Goal: Task Accomplishment & Management: Complete application form

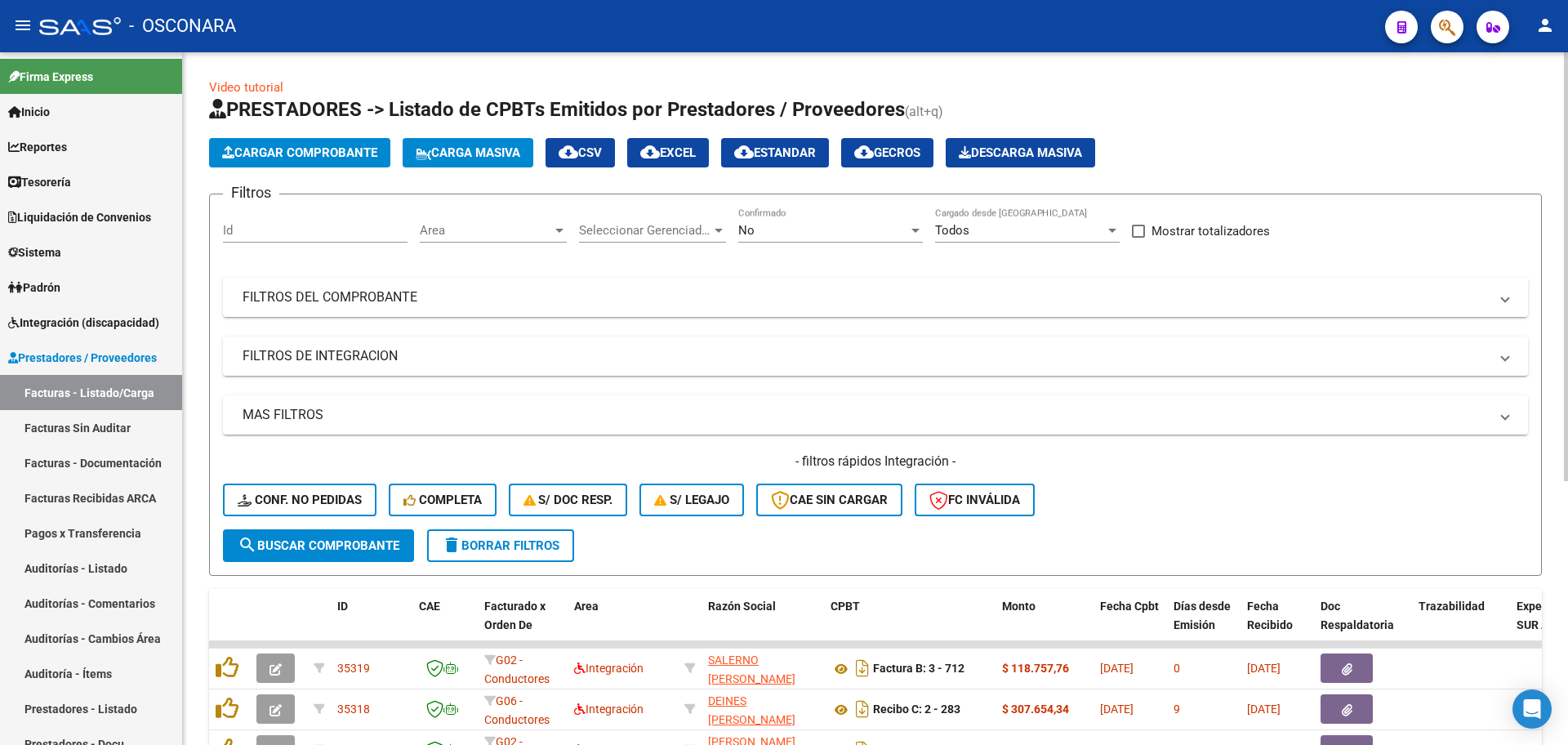
click at [366, 325] on div "Filtros Id Area Area Seleccionar Gerenciador Seleccionar Gerenciador No Confirm…" at bounding box center [875, 368] width 1305 height 322
click at [366, 294] on mat-panel-title "FILTROS DEL COMPROBANTE" at bounding box center [865, 297] width 1246 height 18
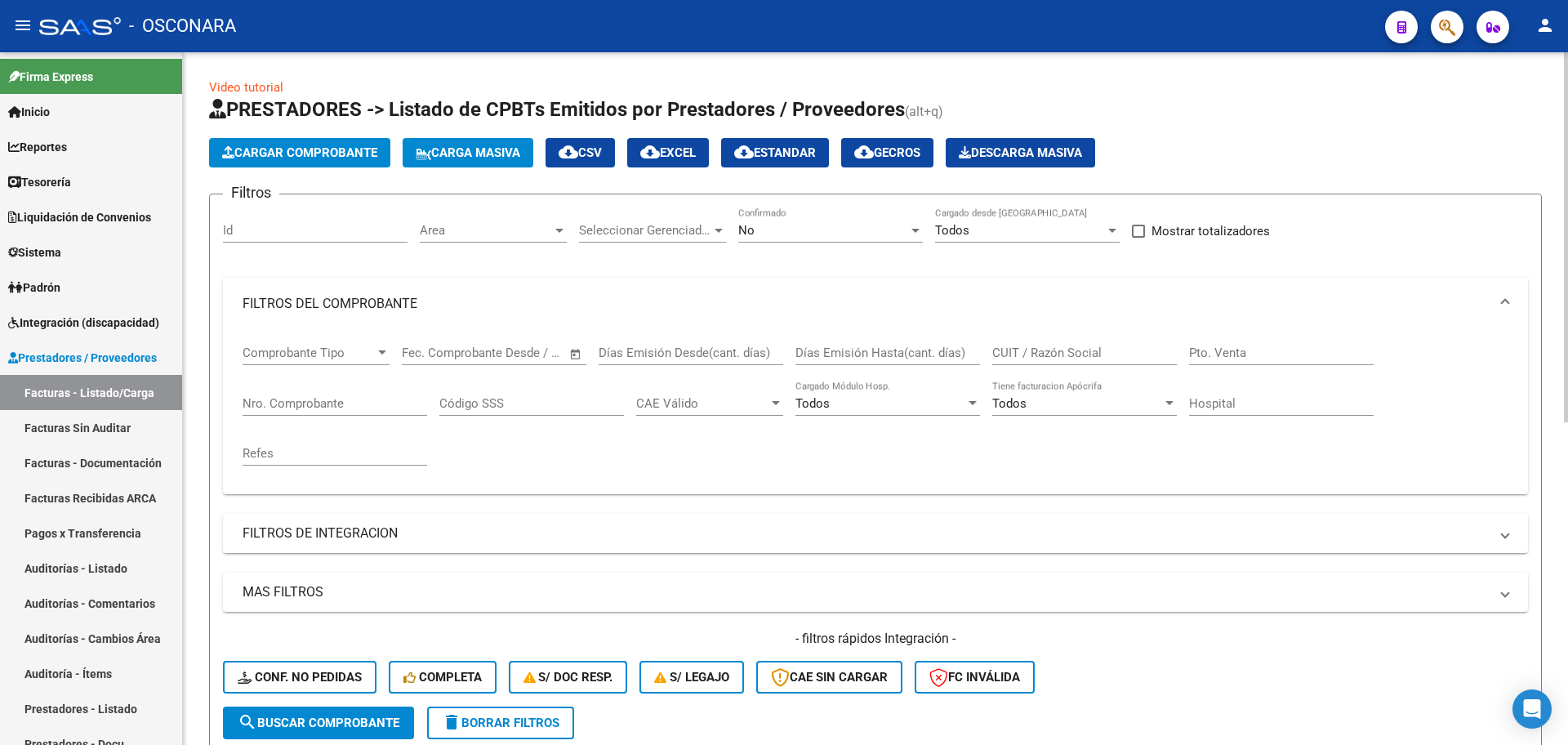
click at [787, 224] on div "No" at bounding box center [823, 230] width 170 height 15
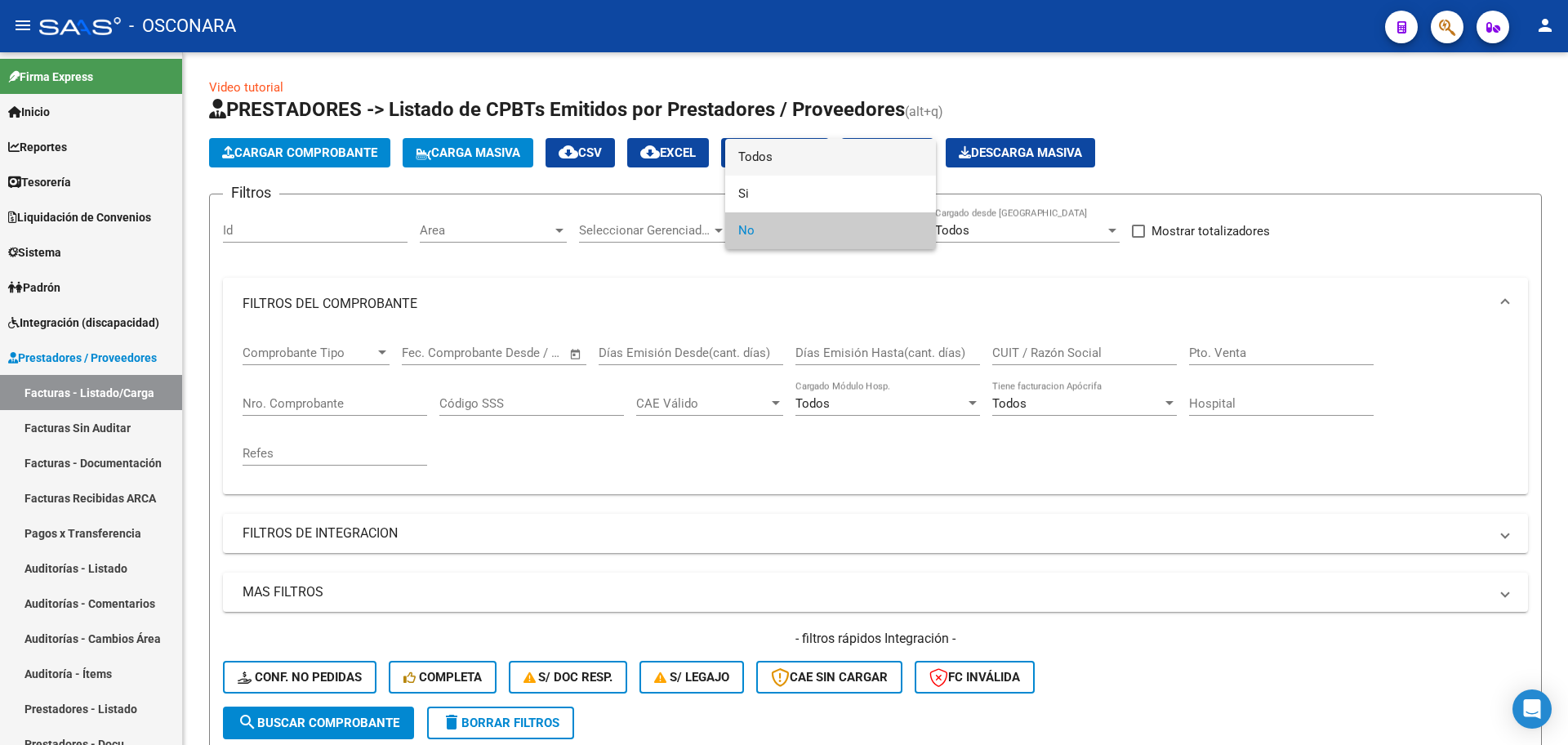
click at [810, 152] on span "Todos" at bounding box center [830, 158] width 185 height 37
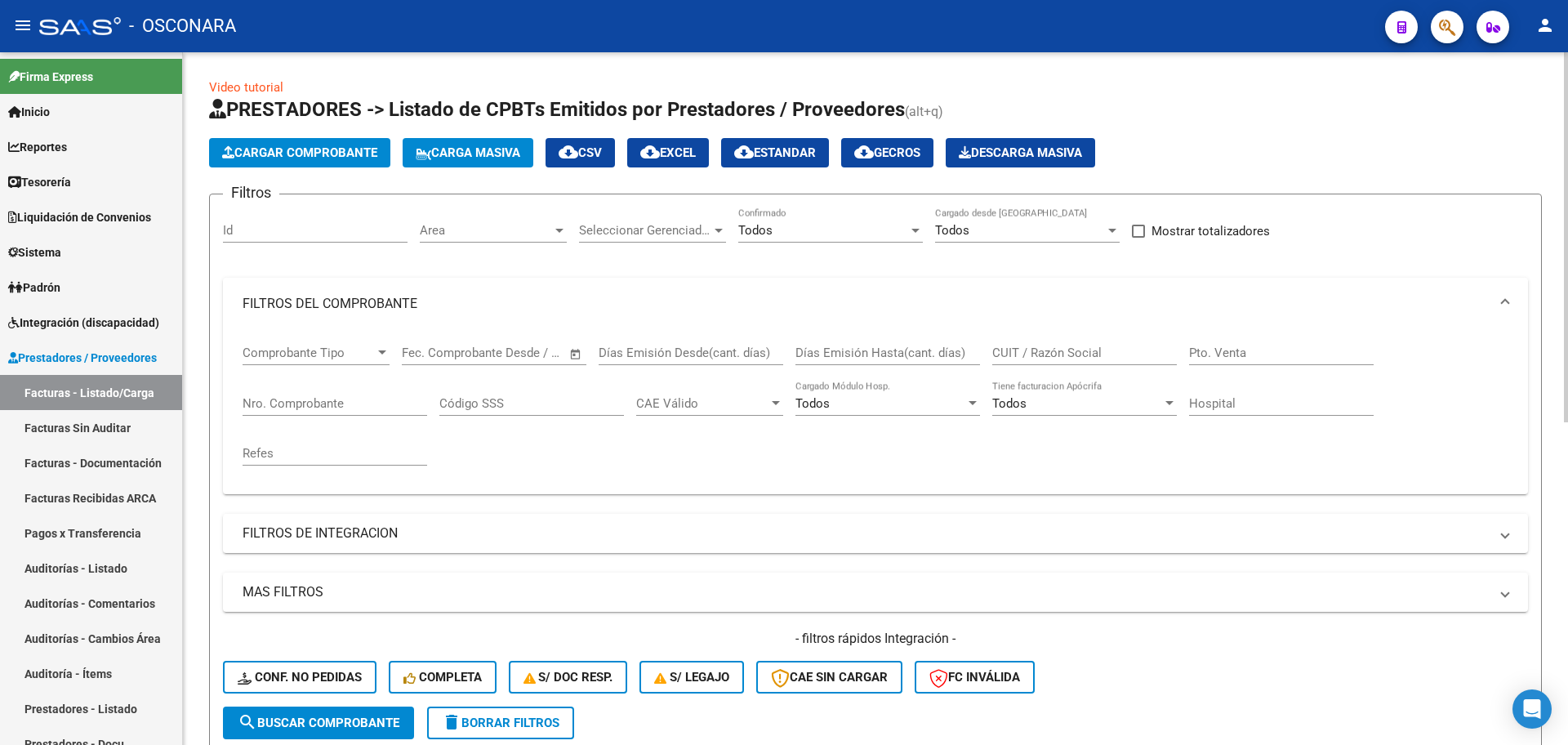
click at [624, 218] on div "Seleccionar Gerenciador Seleccionar Gerenciador" at bounding box center [652, 225] width 147 height 35
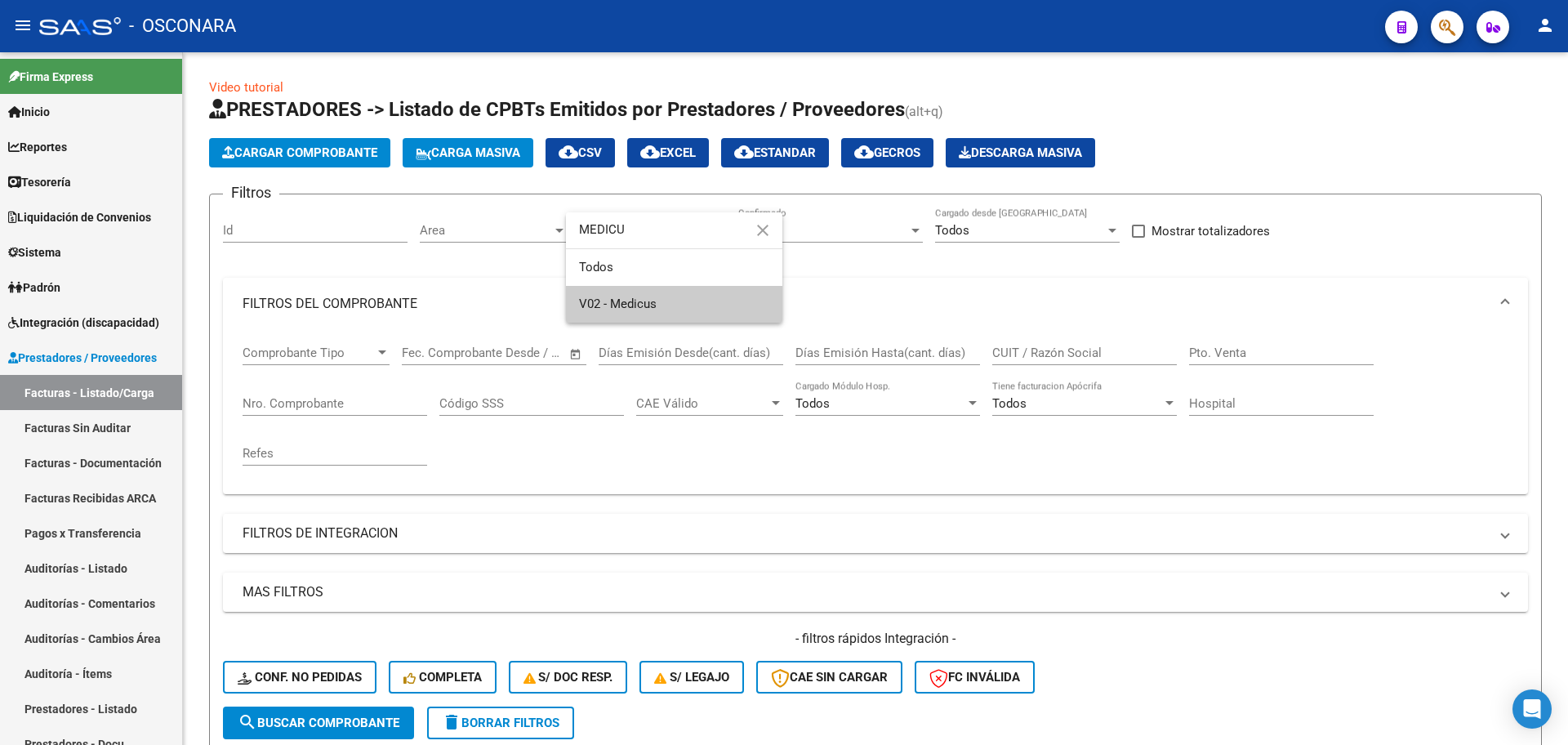
type input "MEDICU"
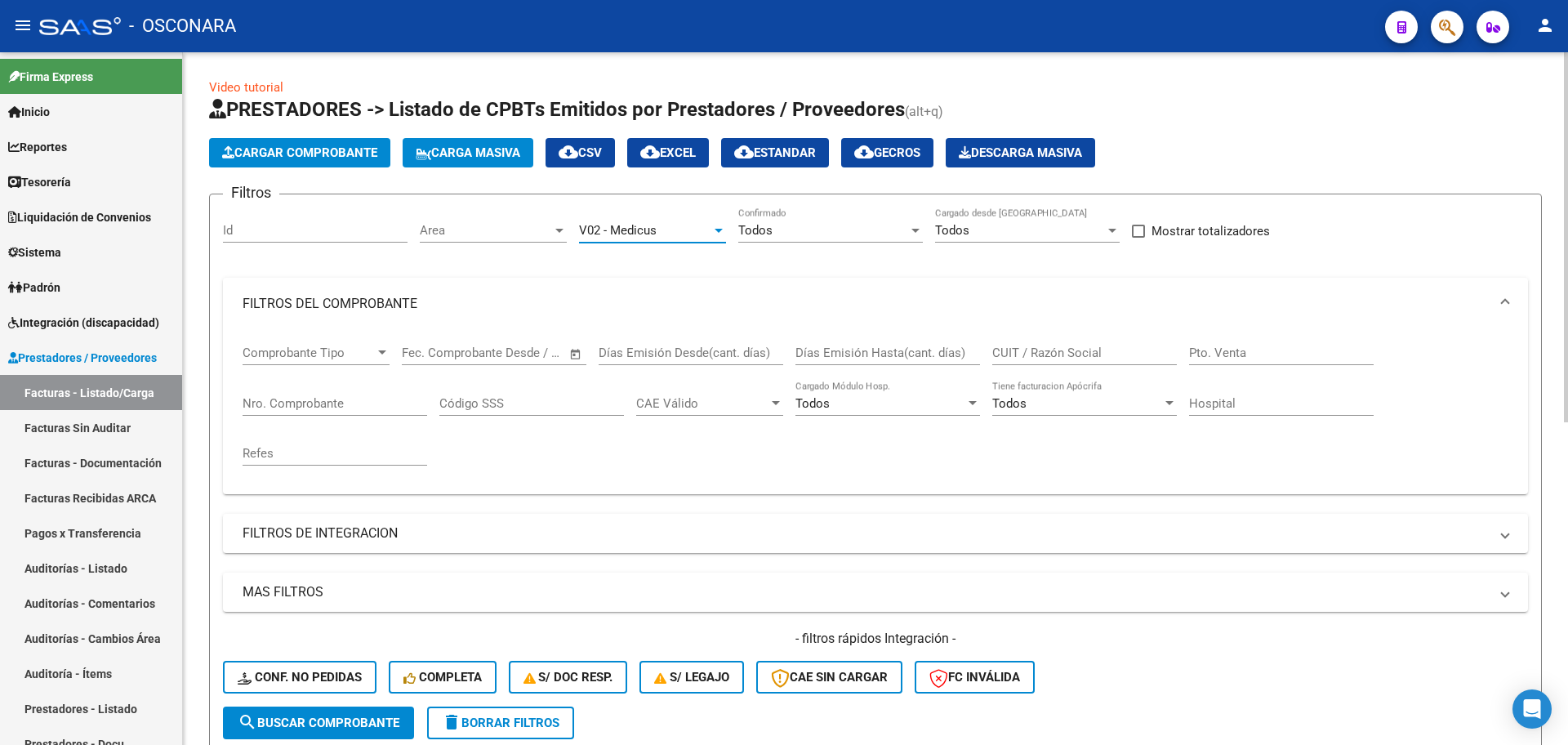
drag, startPoint x: 331, startPoint y: 725, endPoint x: 455, endPoint y: 443, distance: 308.1
click at [332, 724] on span "search Buscar Comprobante" at bounding box center [318, 723] width 161 height 15
click at [1064, 357] on input "CUIT / Razón Social" at bounding box center [1084, 353] width 185 height 15
click at [331, 408] on input "Nro. Comprobante" at bounding box center [334, 404] width 185 height 15
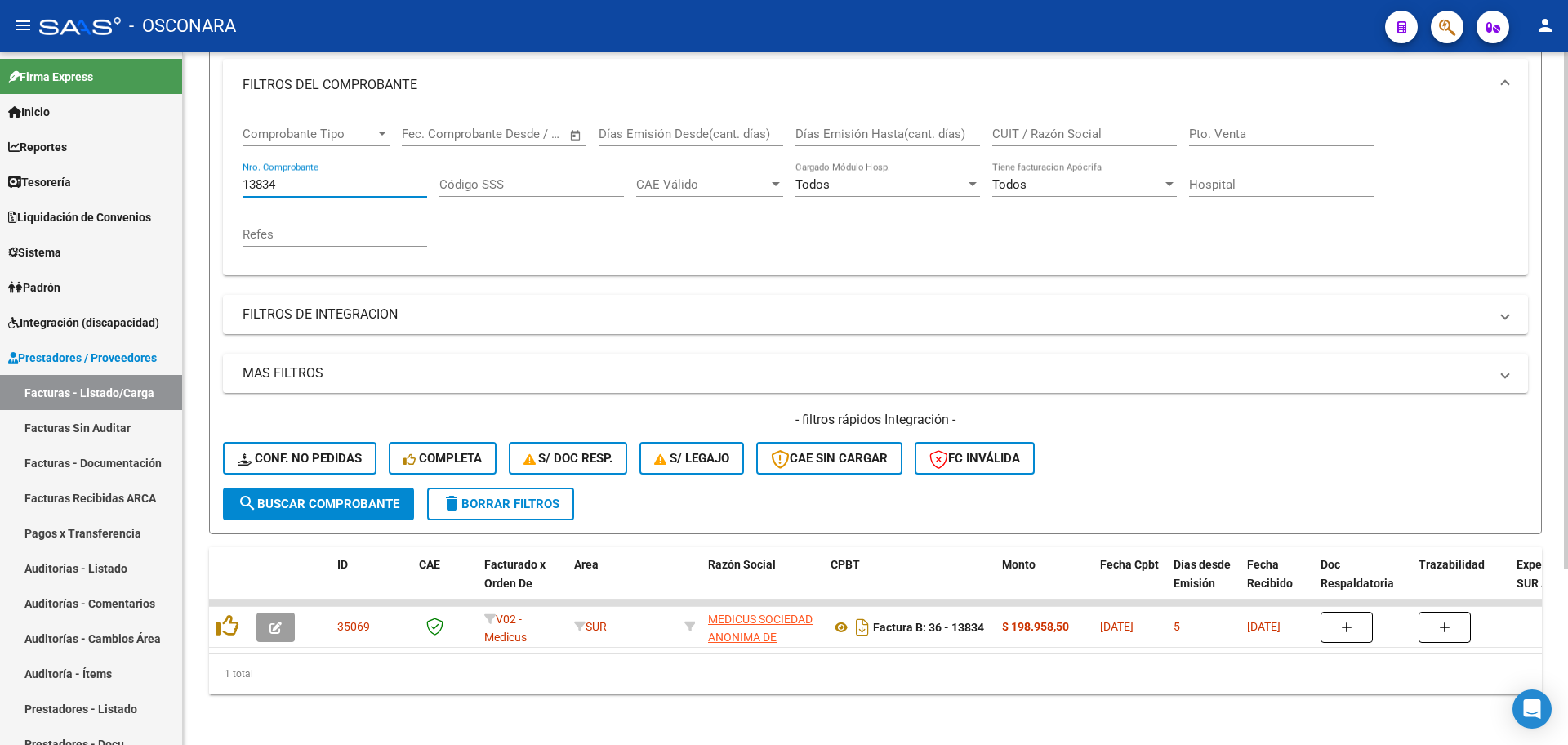
scroll to position [236, 0]
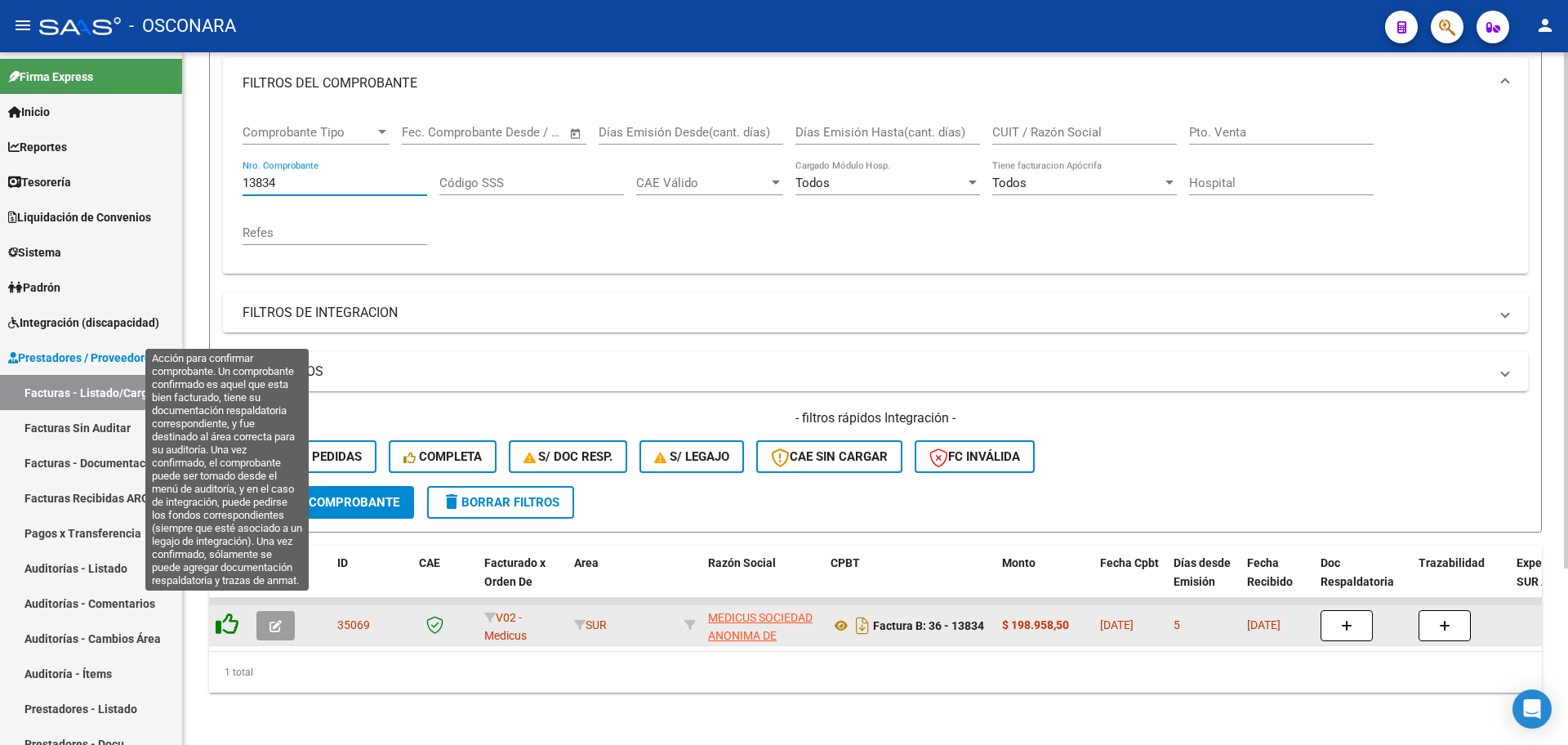
click at [227, 612] on icon at bounding box center [226, 623] width 23 height 23
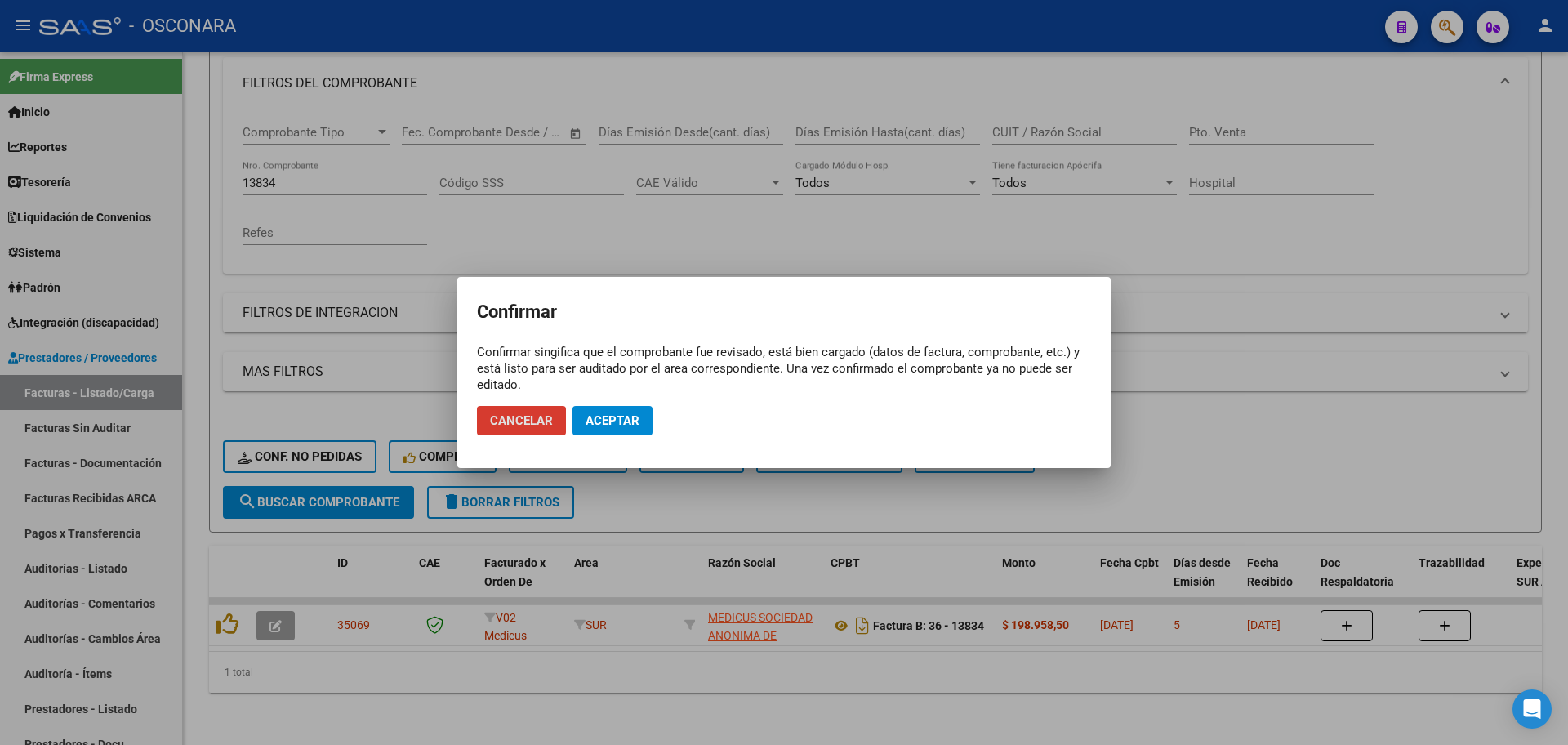
click at [621, 420] on span "Aceptar" at bounding box center [612, 420] width 54 height 15
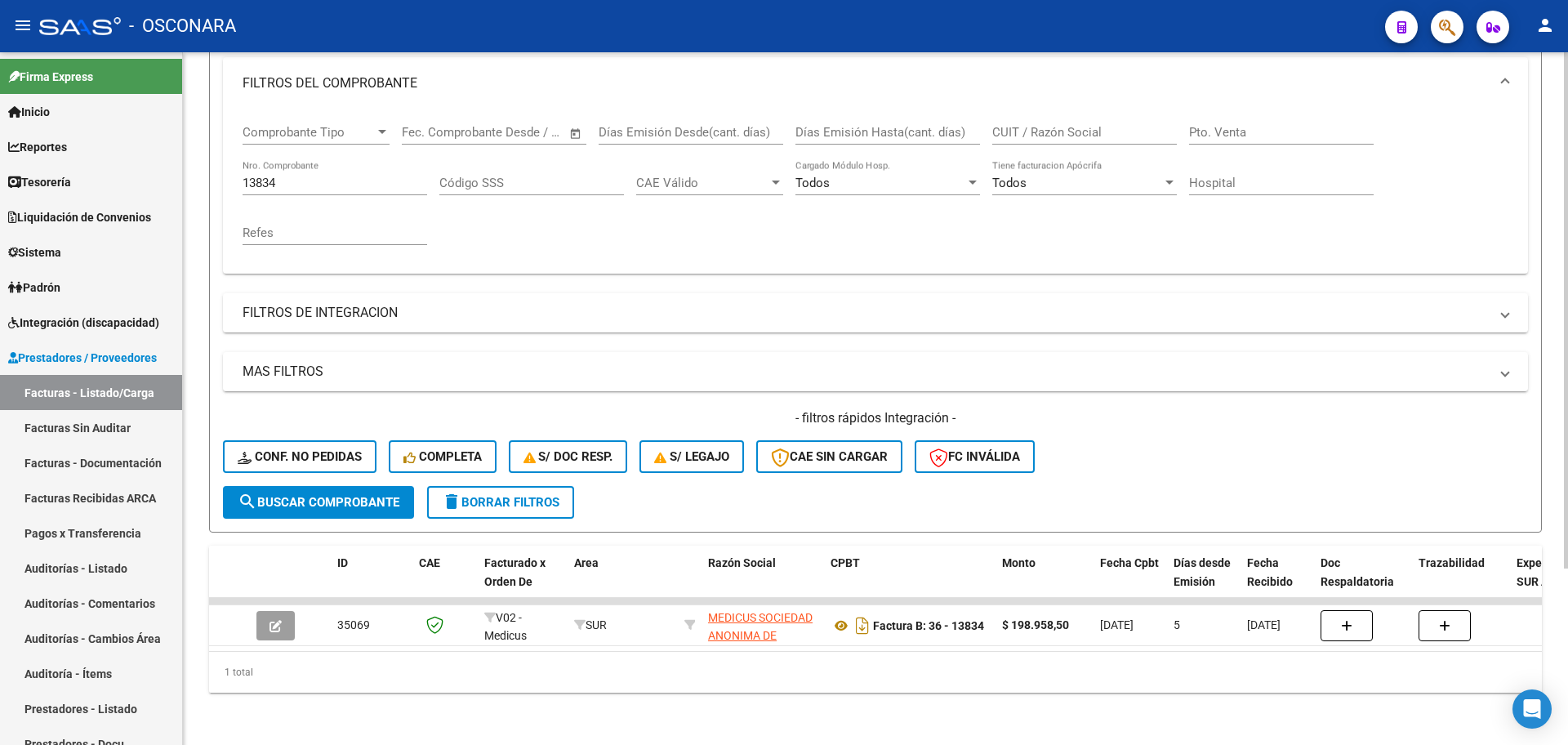
click at [327, 175] on input "13834" at bounding box center [334, 183] width 185 height 15
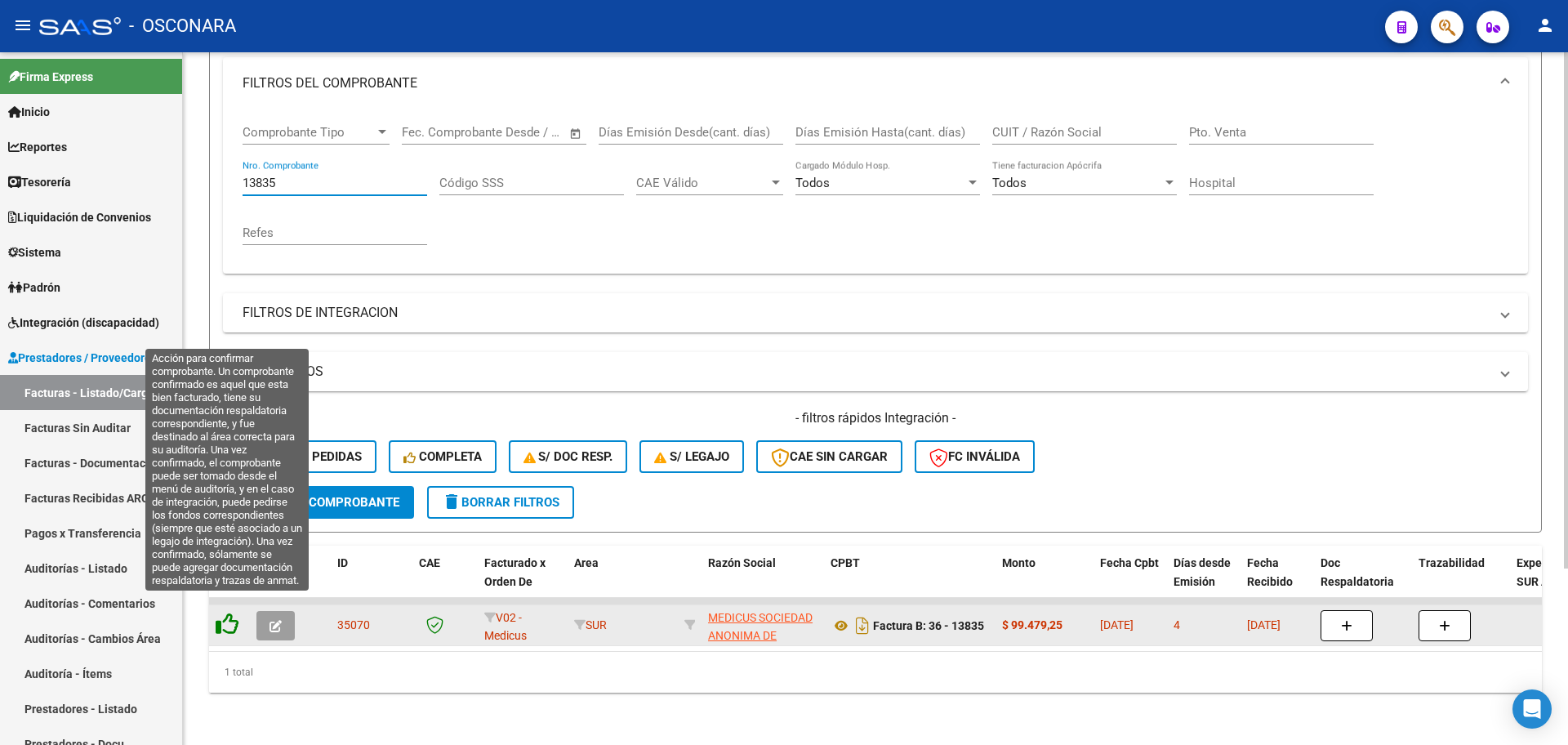
type input "13835"
click at [234, 612] on icon at bounding box center [226, 623] width 23 height 23
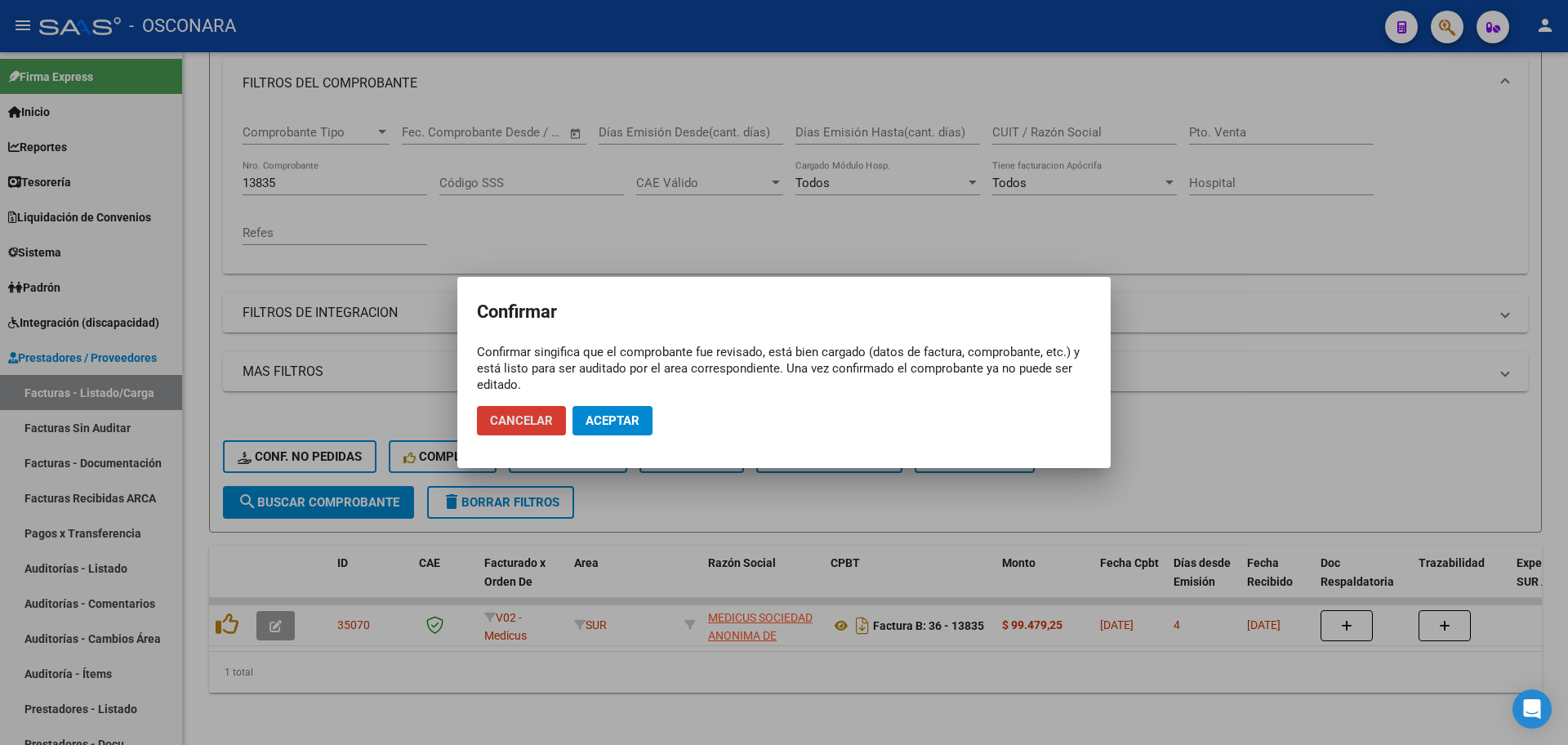
click at [601, 437] on mat-dialog-actions "Cancelar Aceptar" at bounding box center [784, 420] width 614 height 56
click at [615, 416] on span "Aceptar" at bounding box center [612, 420] width 54 height 15
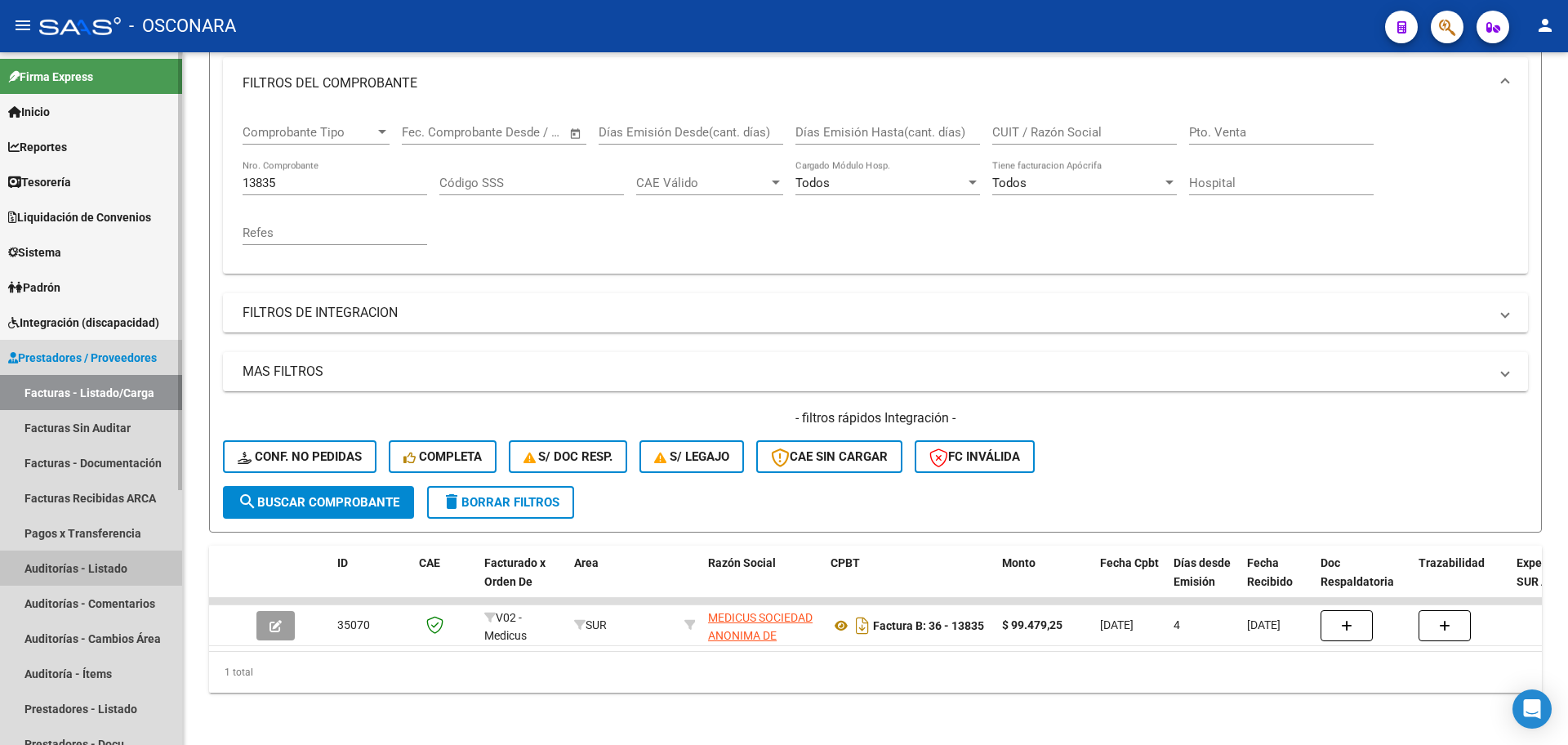
click at [117, 568] on link "Auditorías - Listado" at bounding box center [91, 568] width 182 height 35
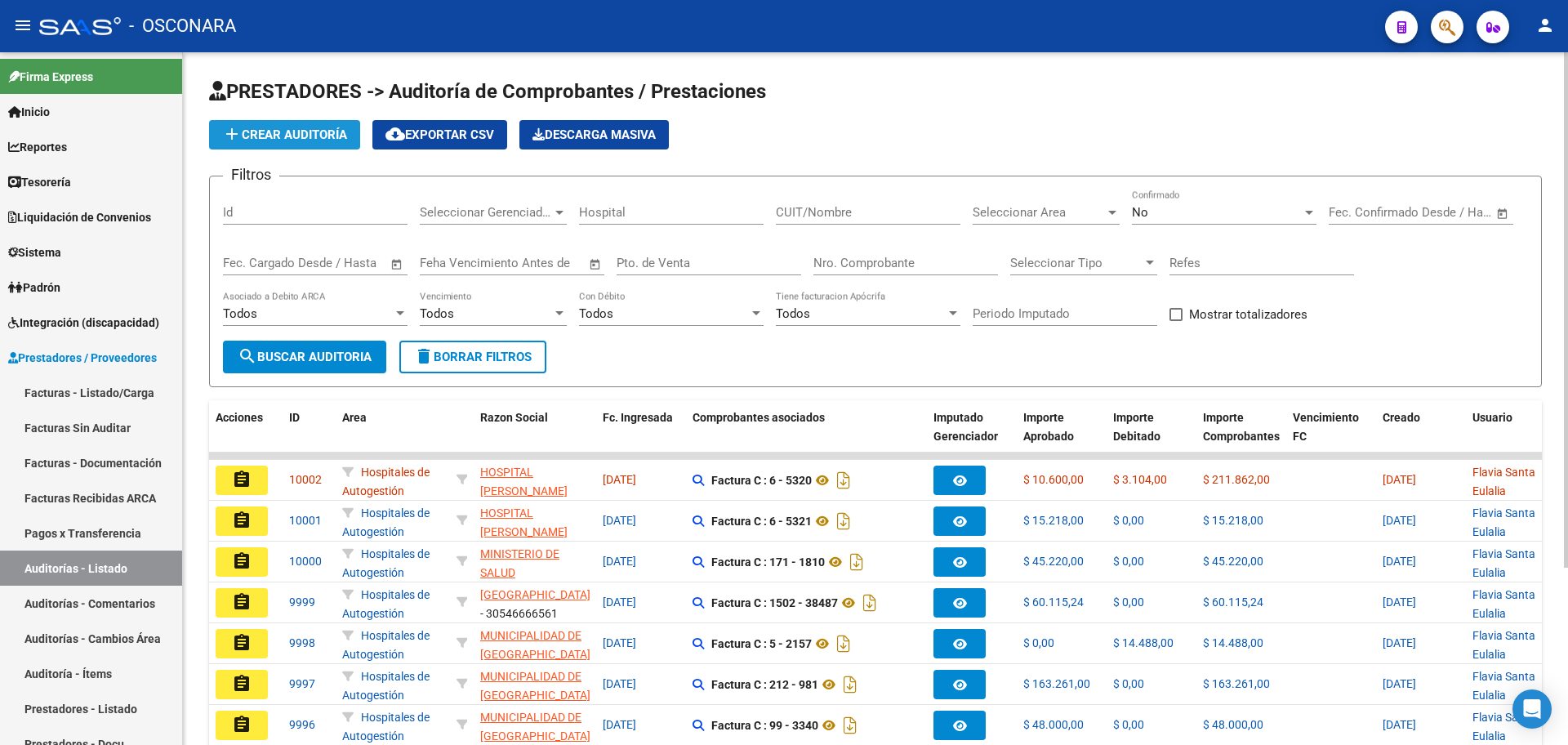
click at [302, 139] on span "add Crear Auditoría" at bounding box center [284, 135] width 125 height 15
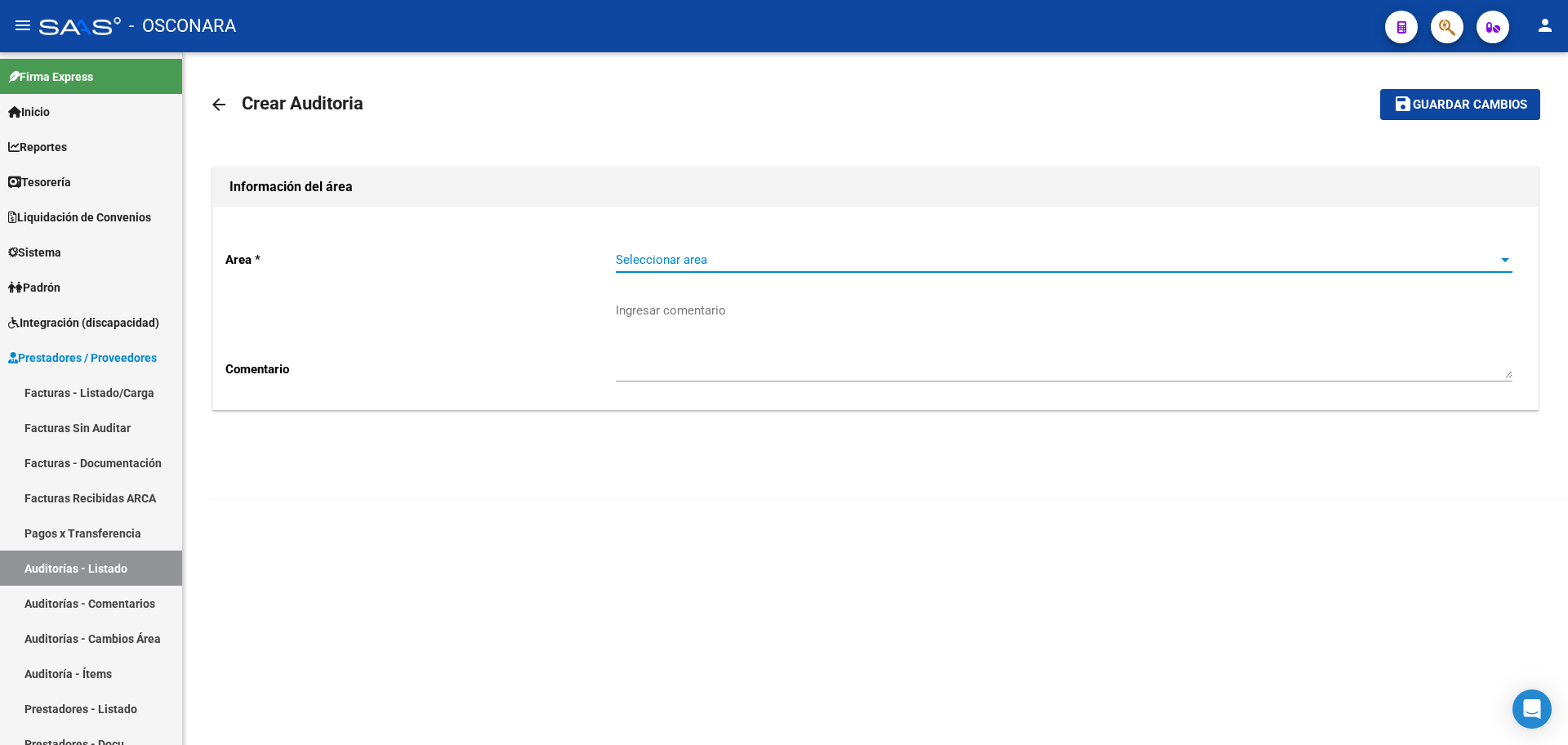
click at [722, 262] on span "Seleccionar area" at bounding box center [1057, 260] width 881 height 15
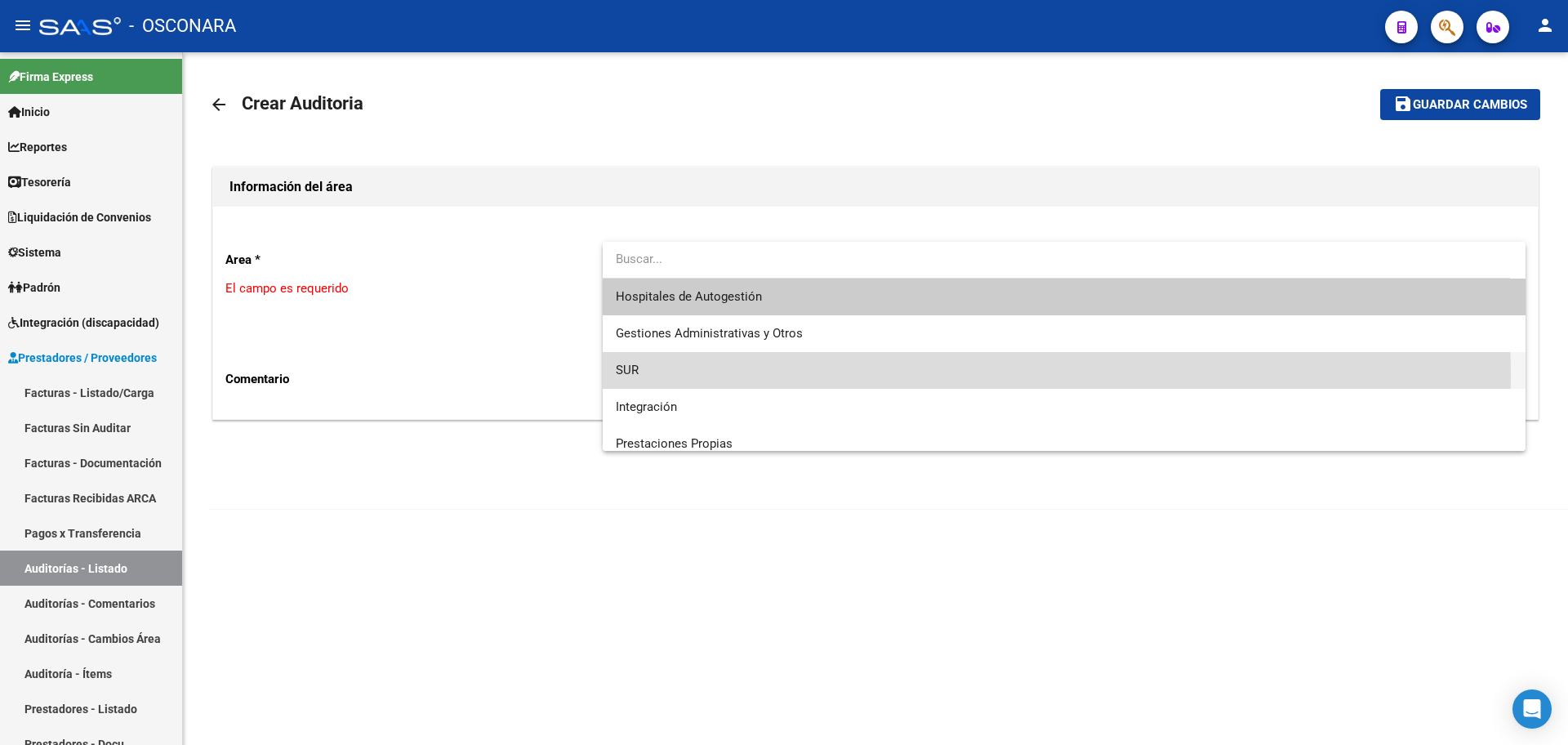
click at [726, 376] on span "SUR" at bounding box center [1064, 370] width 896 height 37
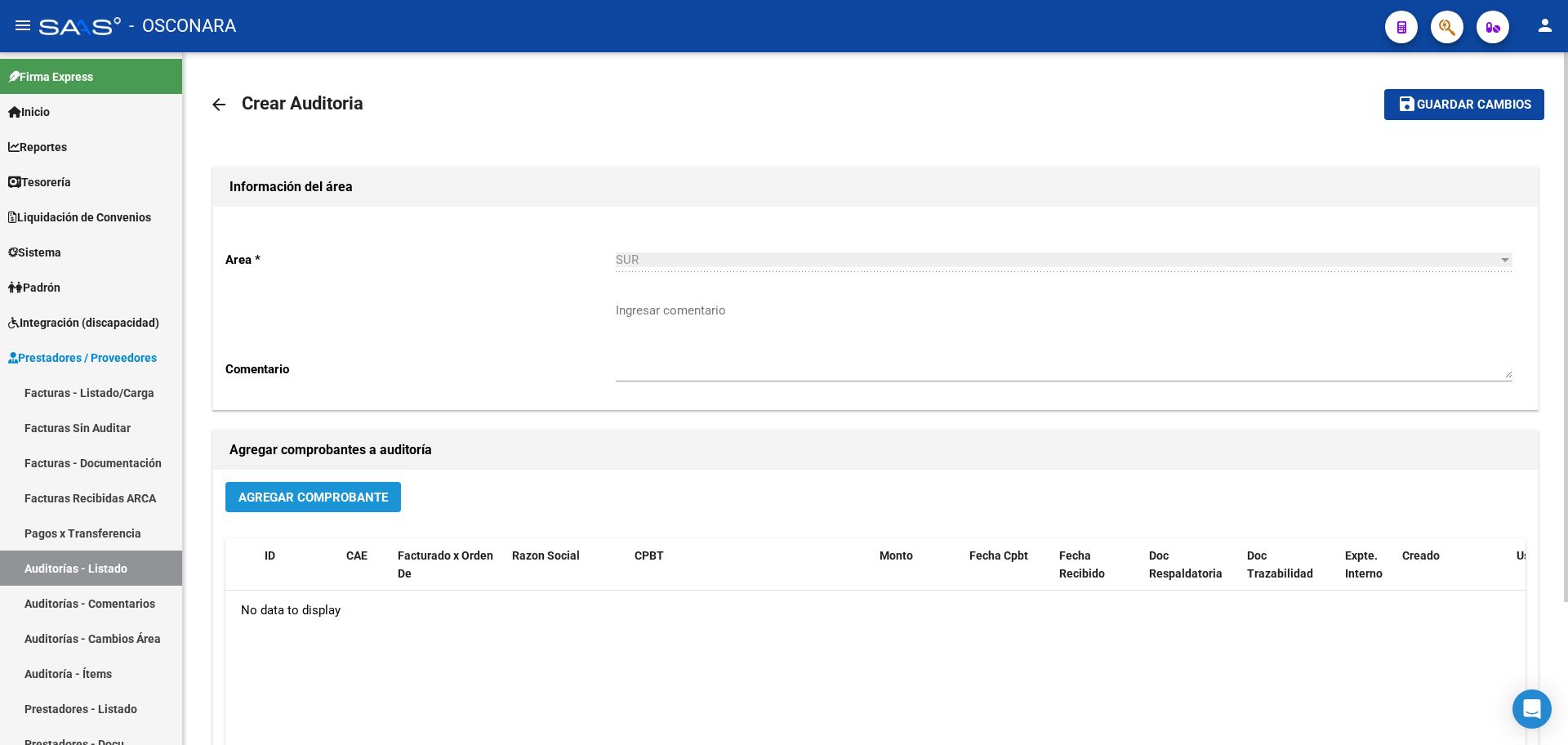
click at [341, 492] on span "Agregar Comprobante" at bounding box center [313, 497] width 149 height 15
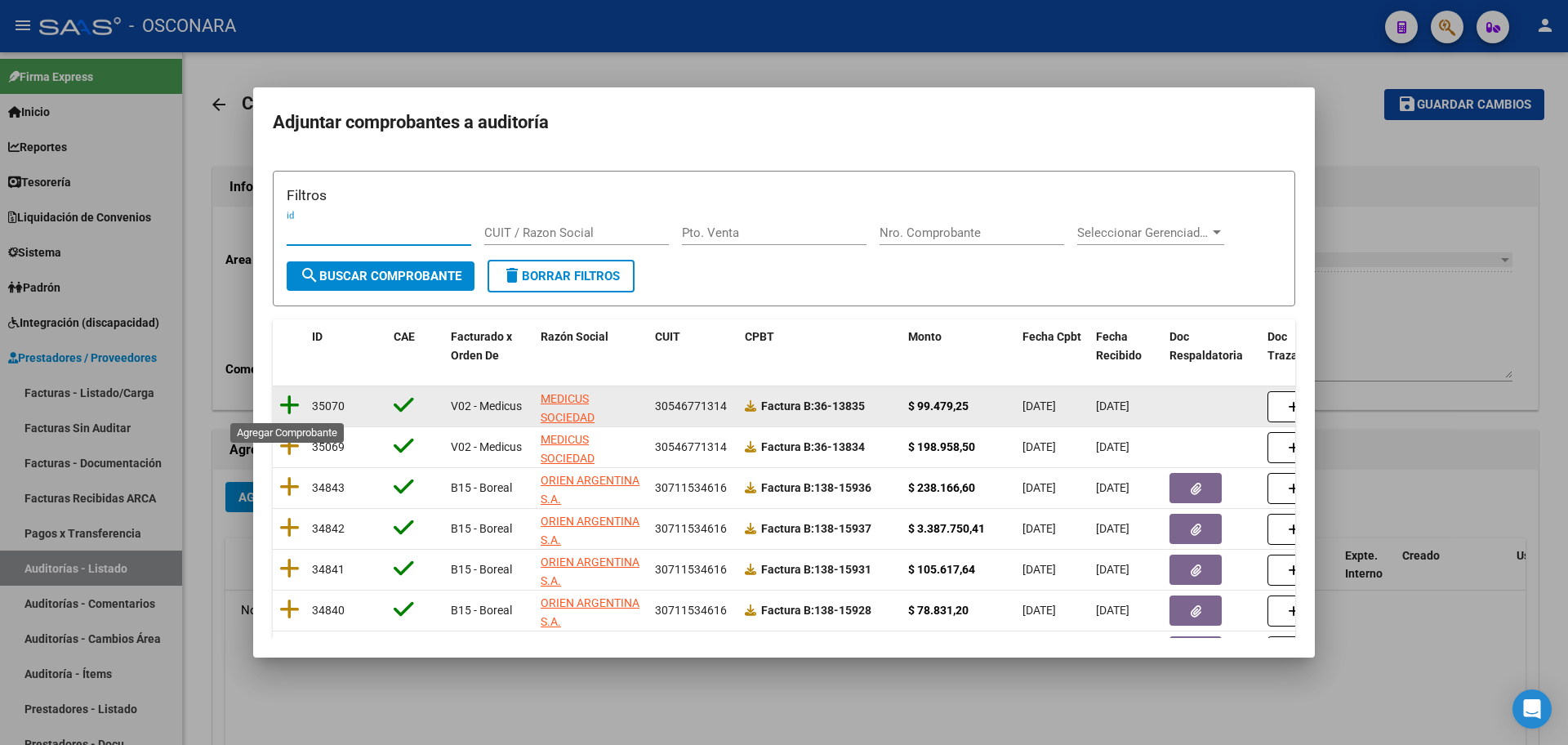
click at [285, 403] on icon at bounding box center [289, 405] width 20 height 23
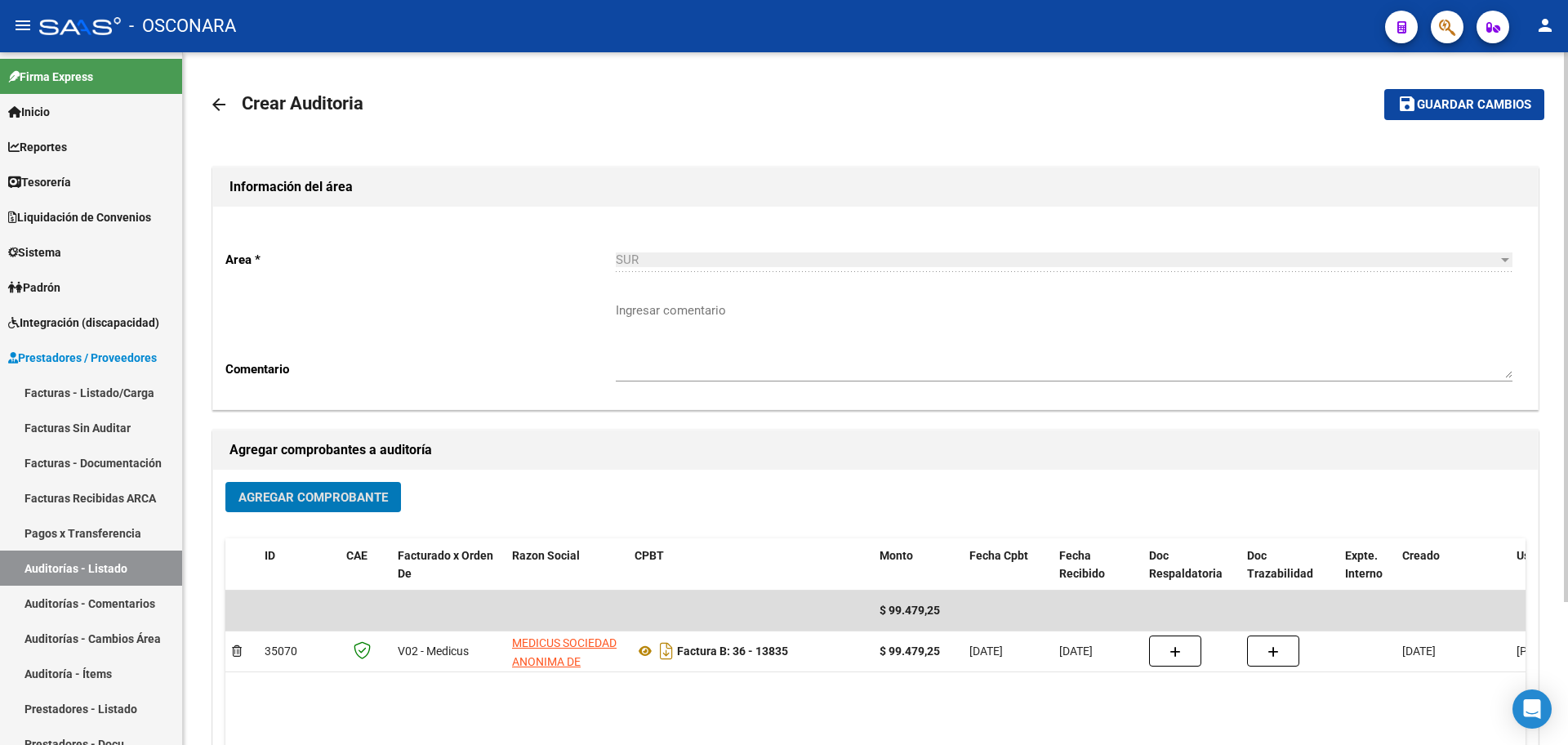
click at [251, 504] on span "Agregar Comprobante" at bounding box center [313, 497] width 149 height 15
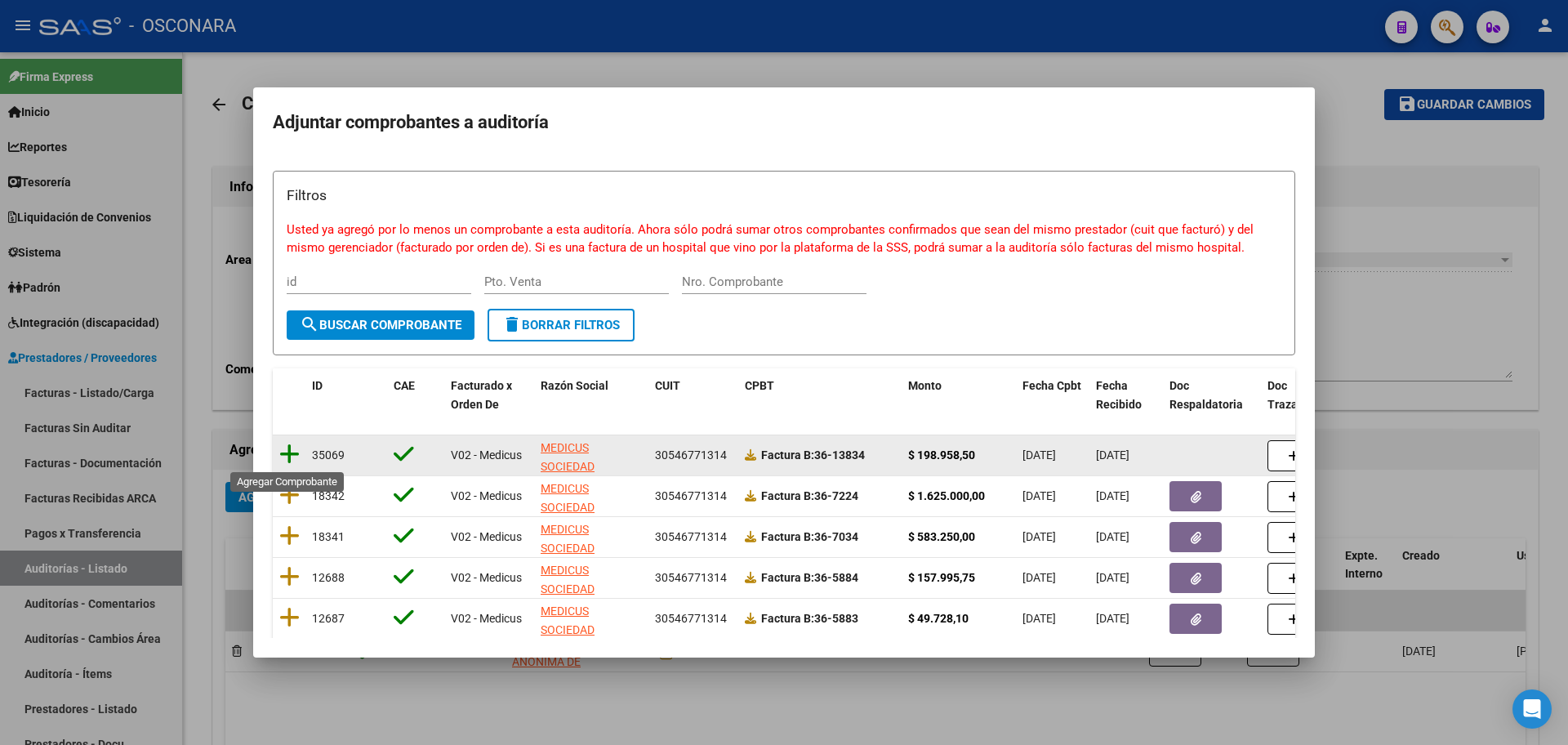
click at [289, 453] on icon at bounding box center [289, 454] width 20 height 23
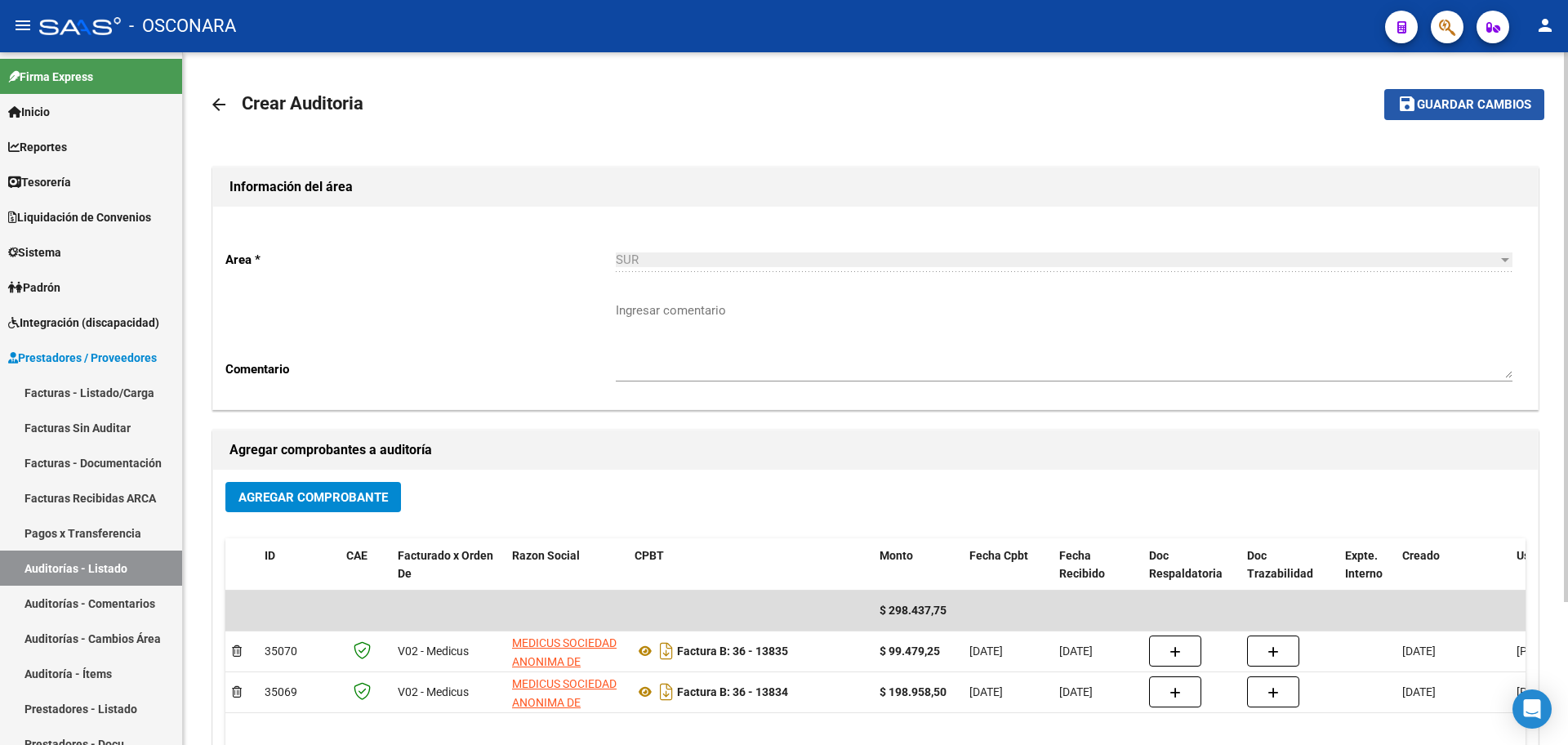
drag, startPoint x: 1468, startPoint y: 106, endPoint x: 1445, endPoint y: 122, distance: 28.0
click at [1459, 110] on span "Guardar cambios" at bounding box center [1473, 106] width 114 height 15
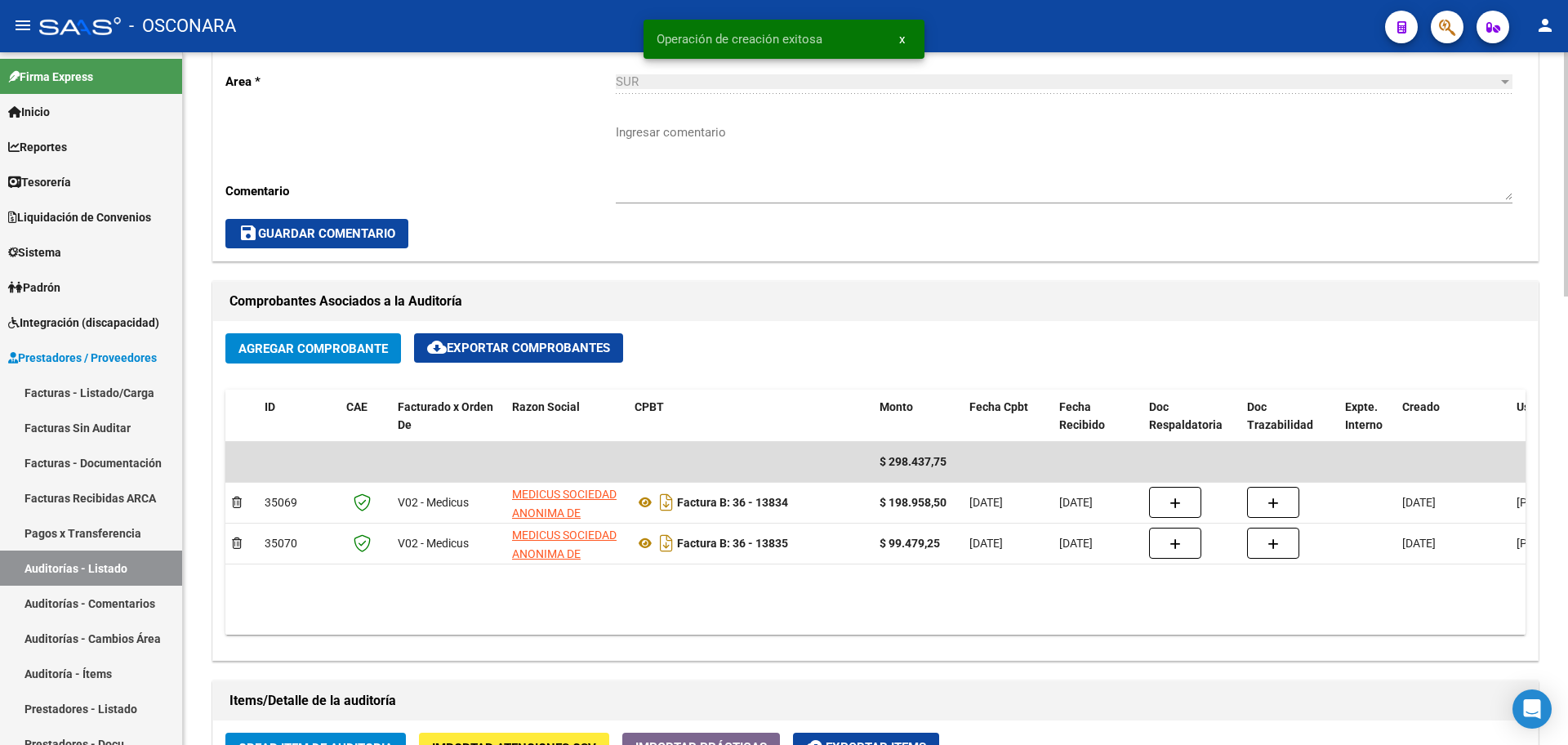
scroll to position [714, 0]
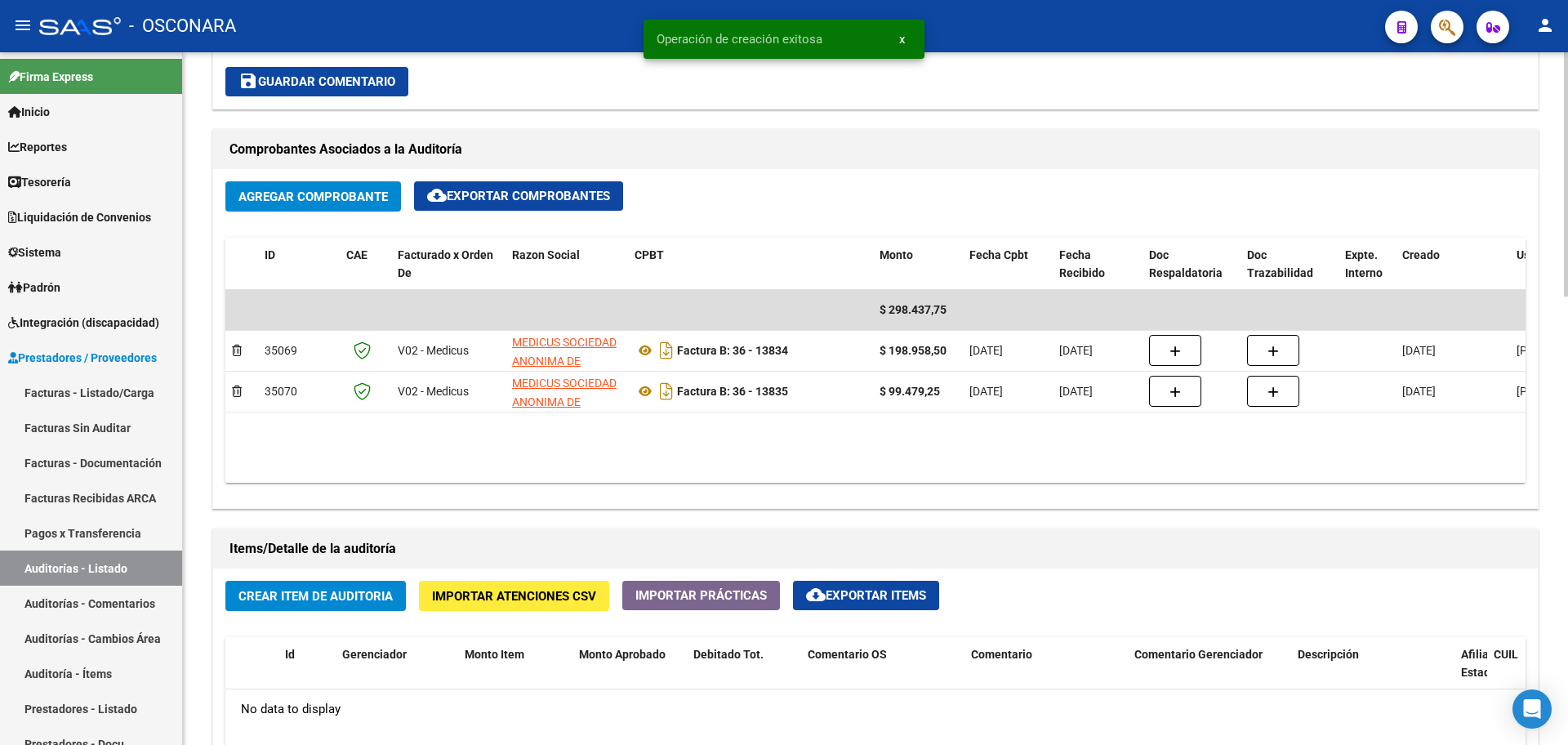
click at [328, 598] on span "Crear Item de Auditoria" at bounding box center [315, 597] width 154 height 15
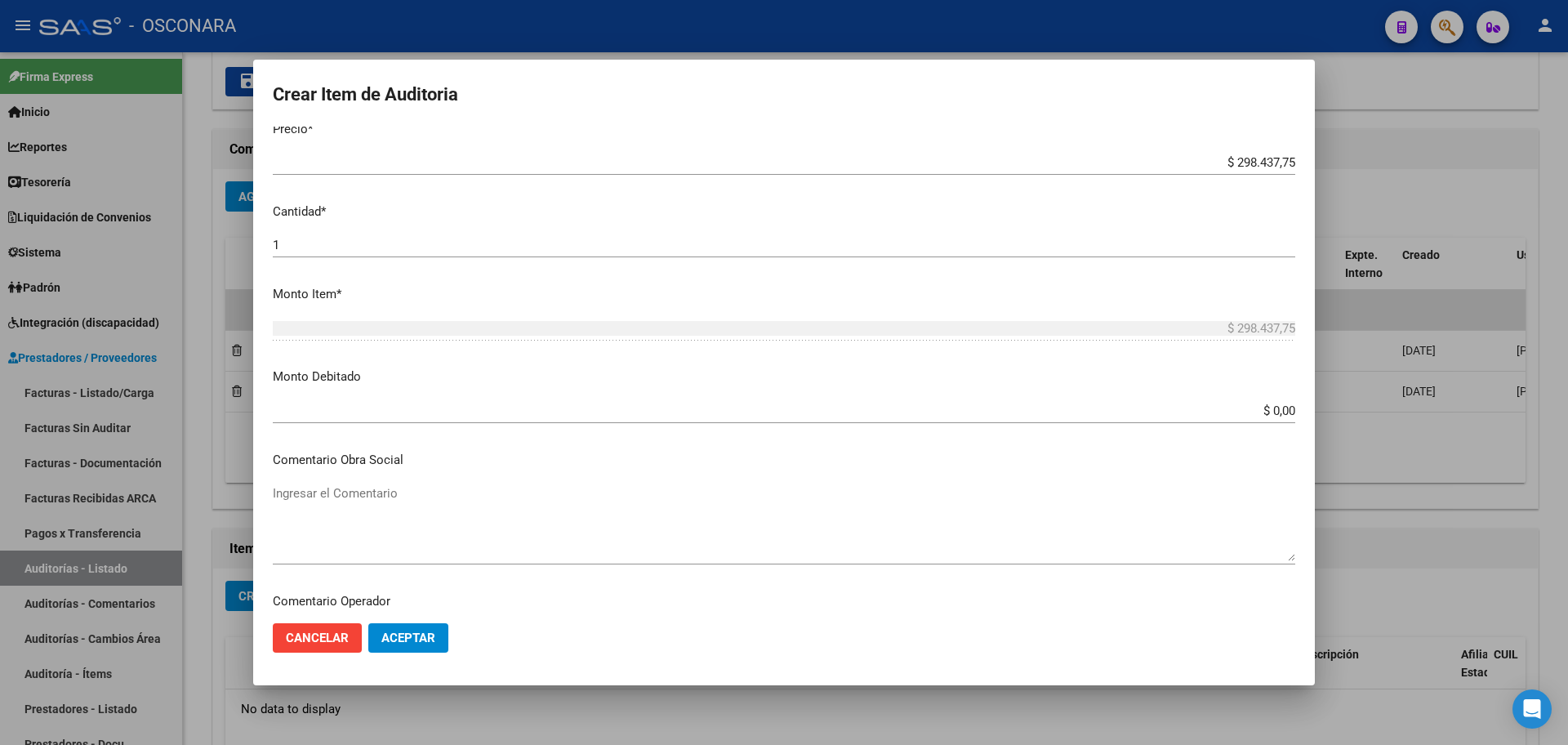
scroll to position [306, 0]
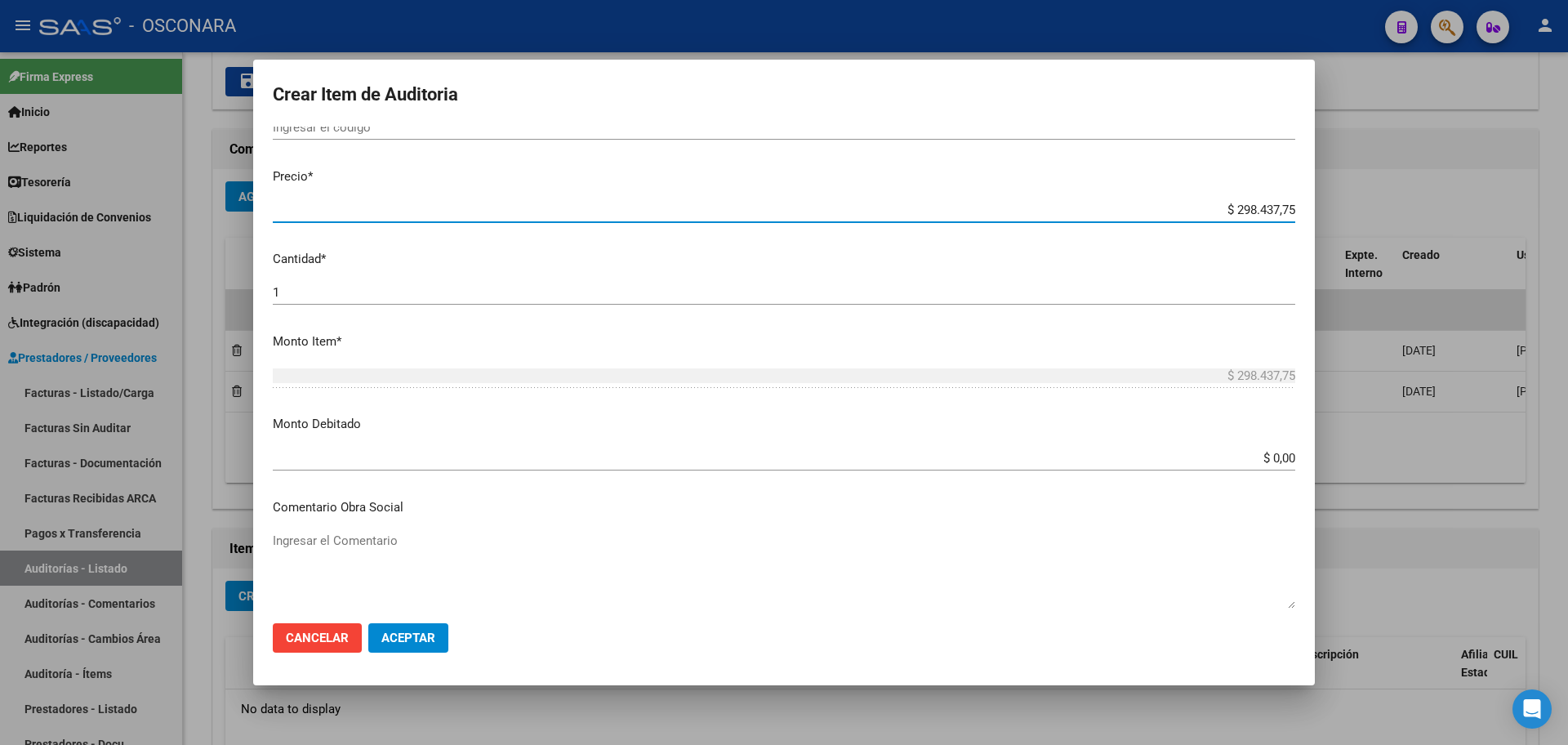
drag, startPoint x: 1214, startPoint y: 208, endPoint x: 821, endPoint y: 122, distance: 402.3
click at [1391, 212] on div "Crear Item de Auditoria Nro Documento CUIL Nombre Completo Fec. Prestación Ingr…" at bounding box center [784, 372] width 1568 height 745
type input "$ 0,01"
type input "$ 0,19"
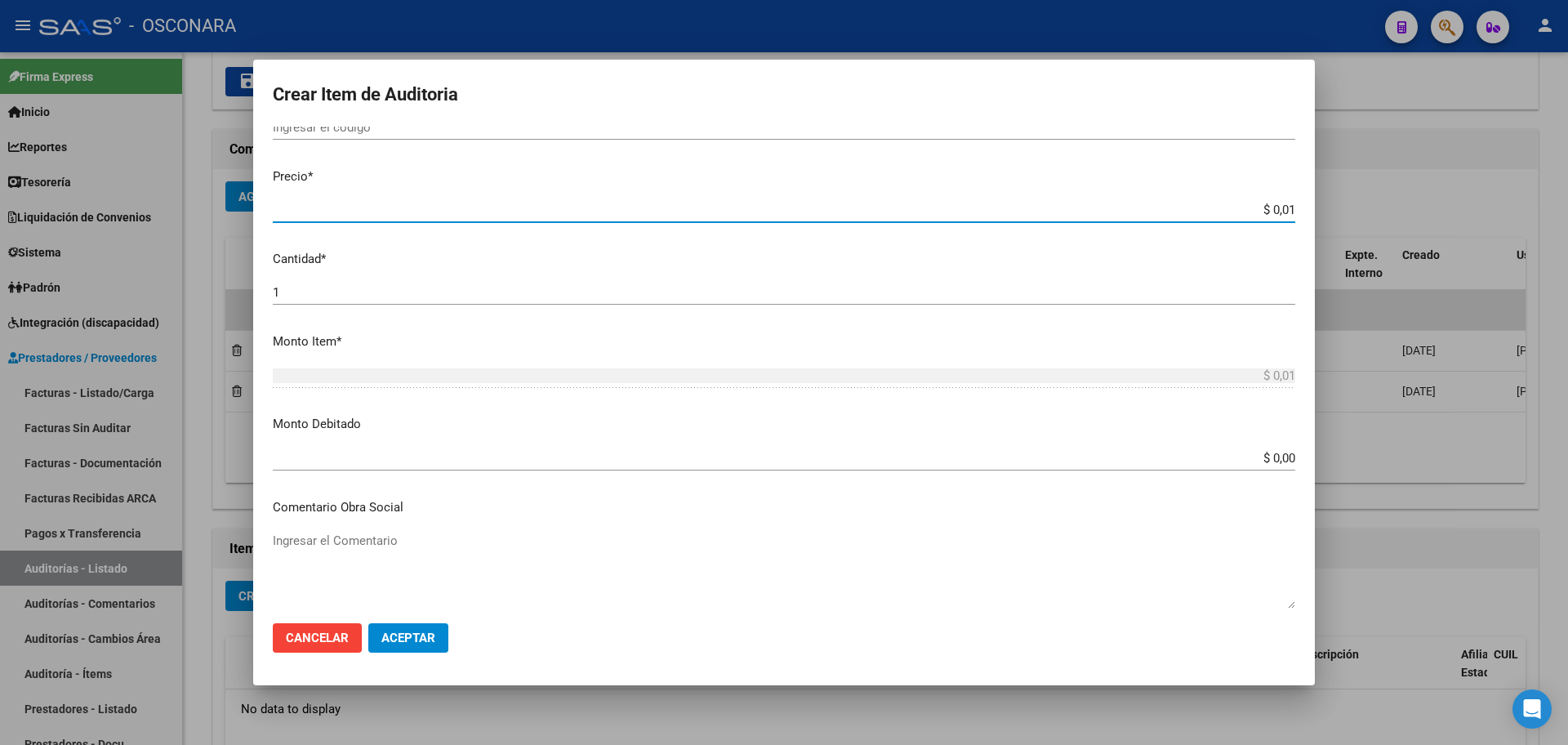
type input "$ 0,19"
type input "$ 1,98"
type input "$ 19,89"
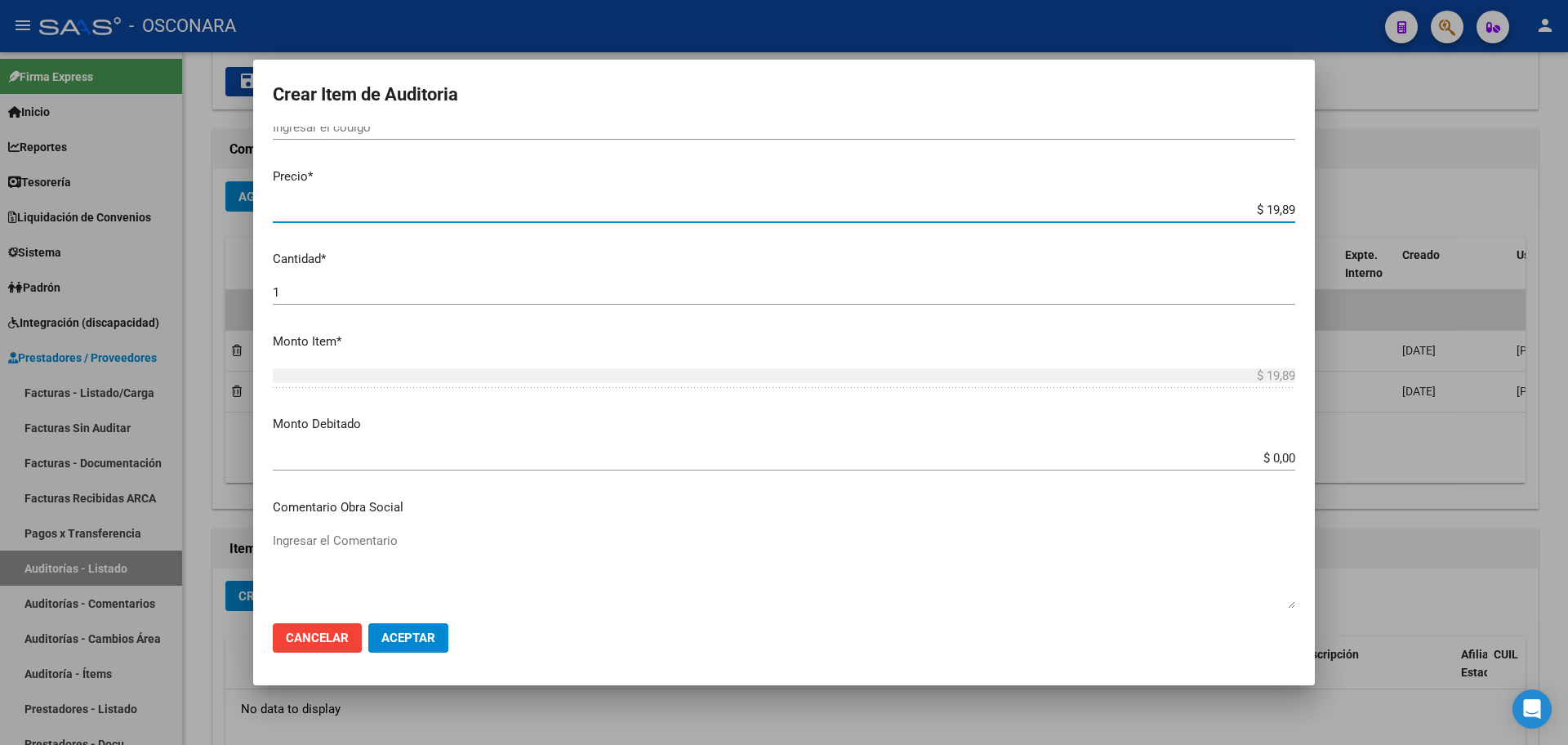
type input "$ 198,95"
type input "$ 1.989,58"
type input "$ 19.895,85"
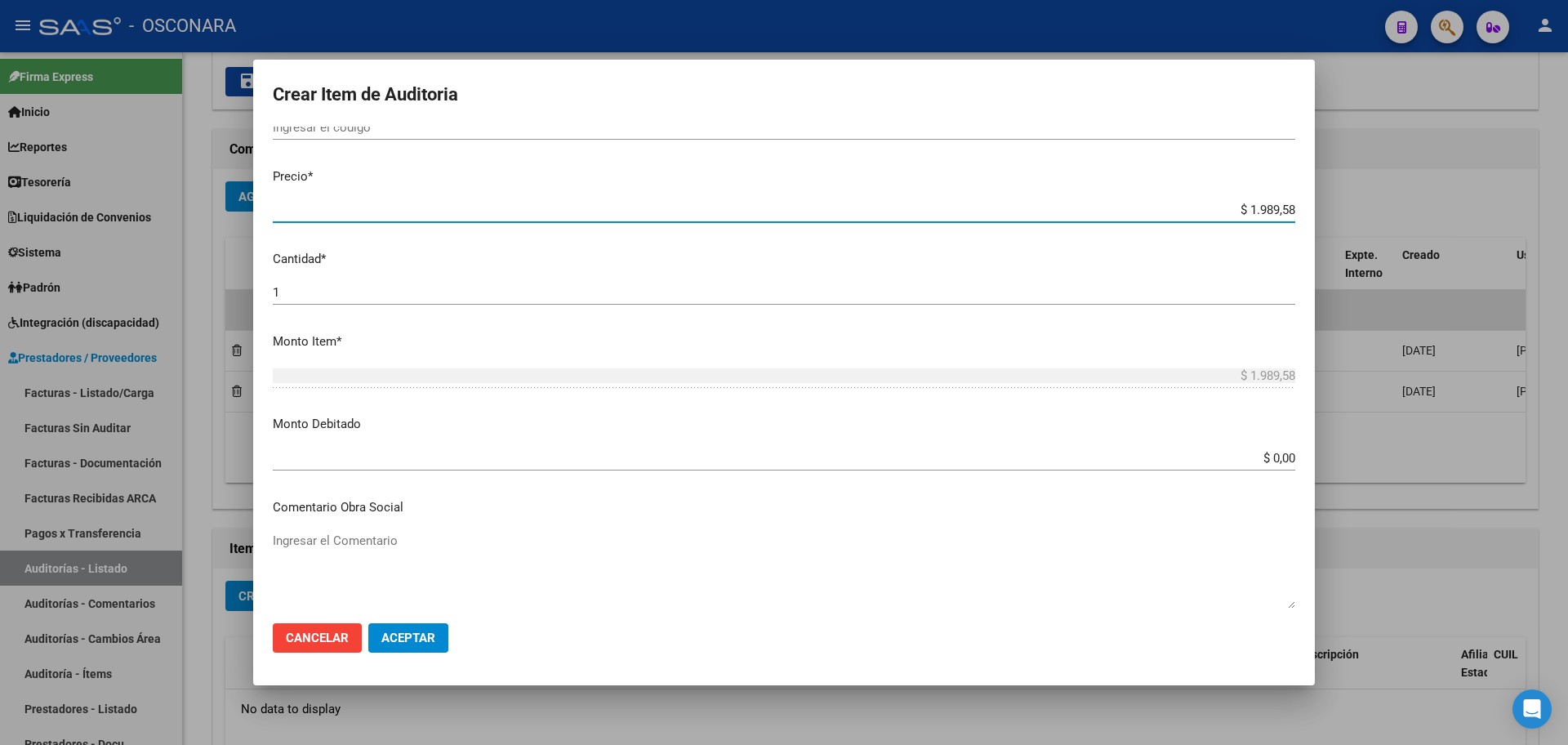
type input "$ 19.895,85"
type input "$ 198.958,50"
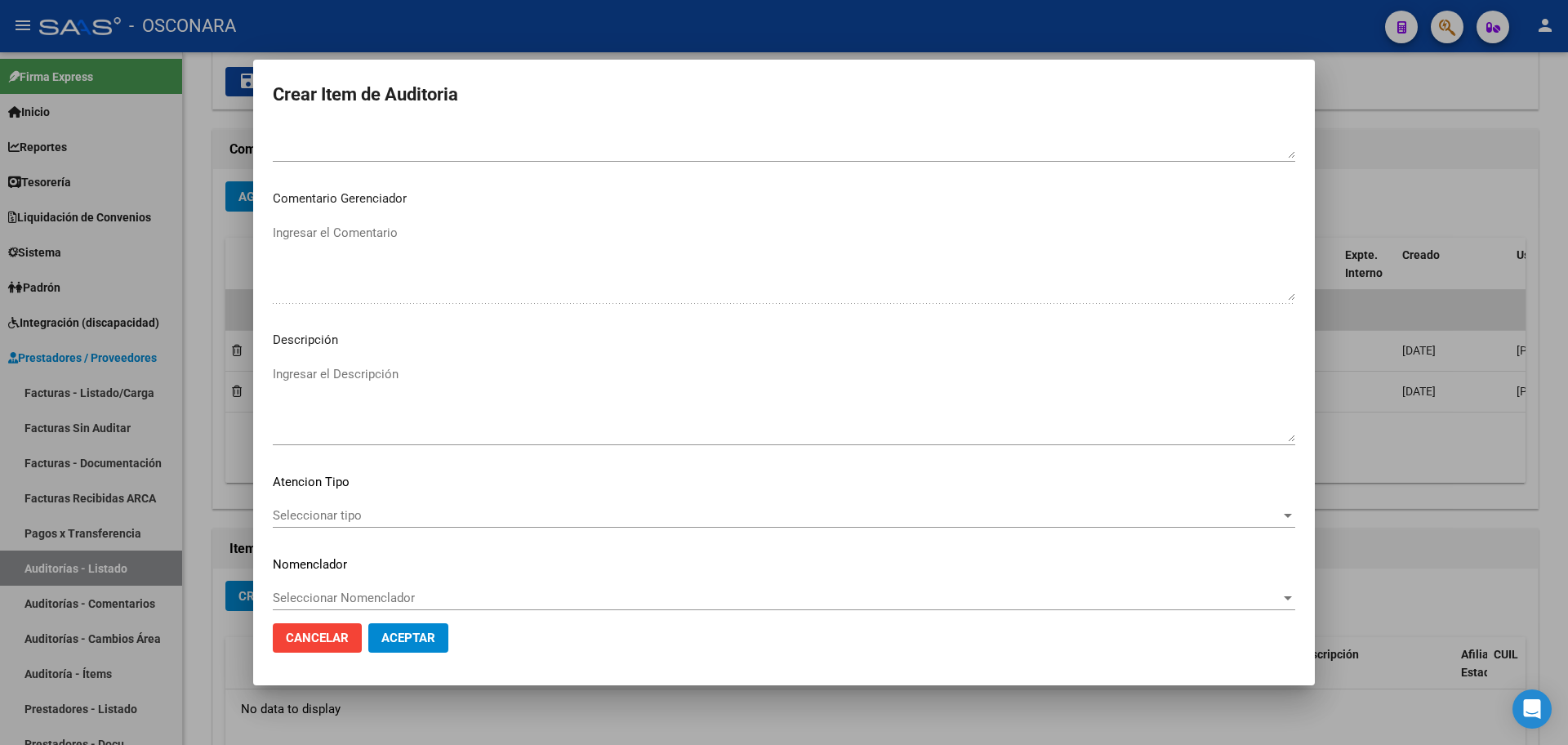
scroll to position [913, 0]
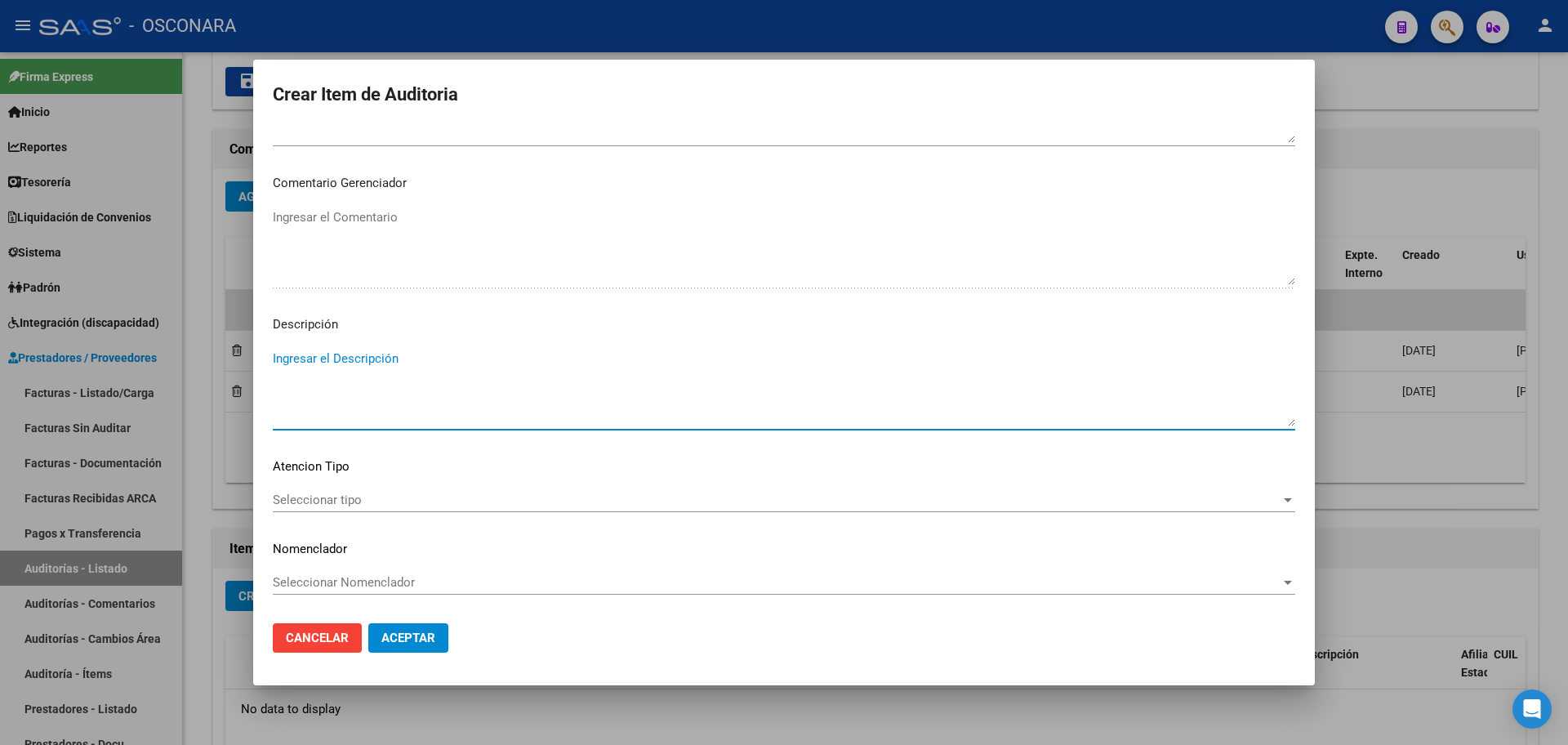
click at [461, 400] on textarea "Ingresar el Descripción" at bounding box center [784, 388] width 1022 height 77
type textarea "f"
type textarea "FC 13834"
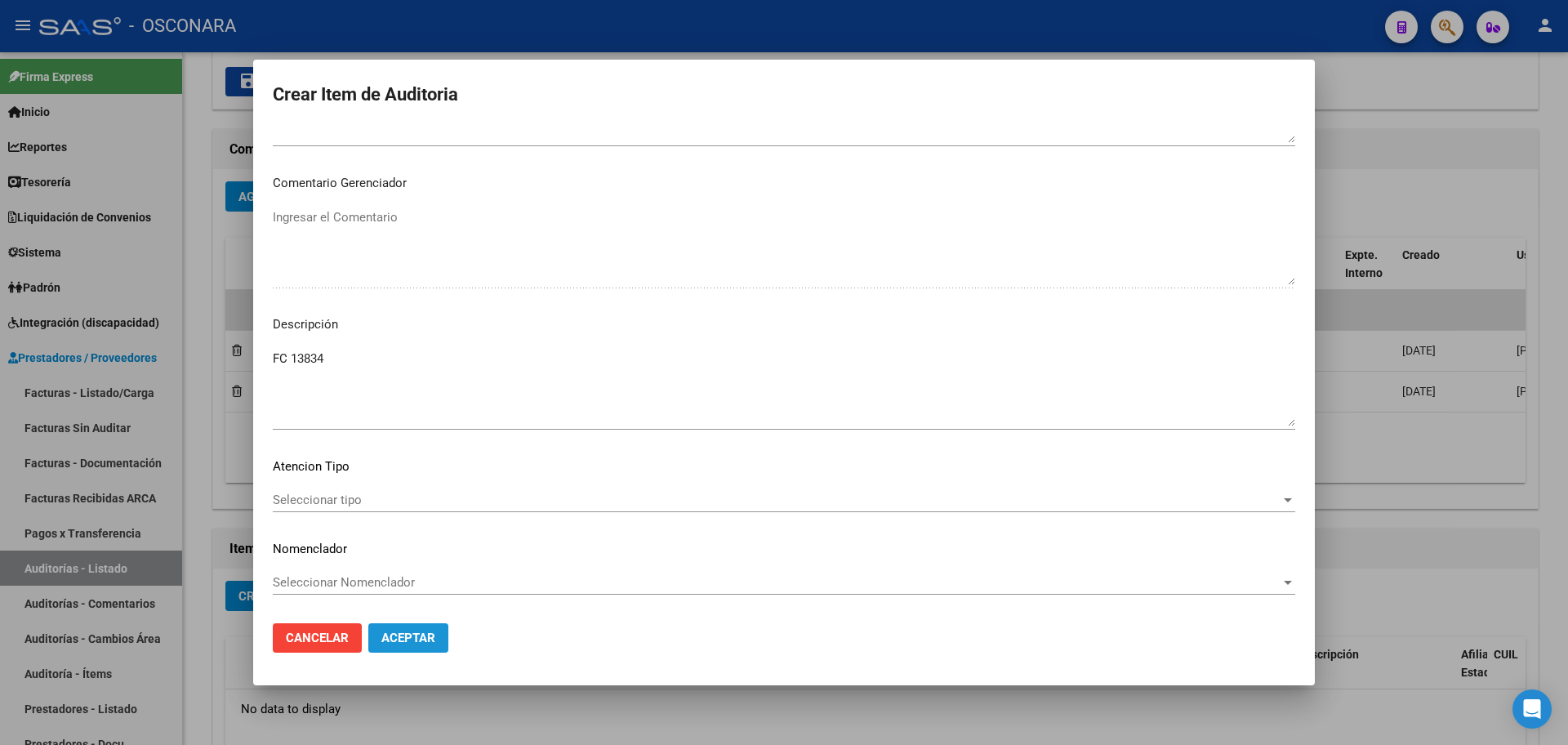
click at [426, 624] on button "Aceptar" at bounding box center [408, 637] width 80 height 30
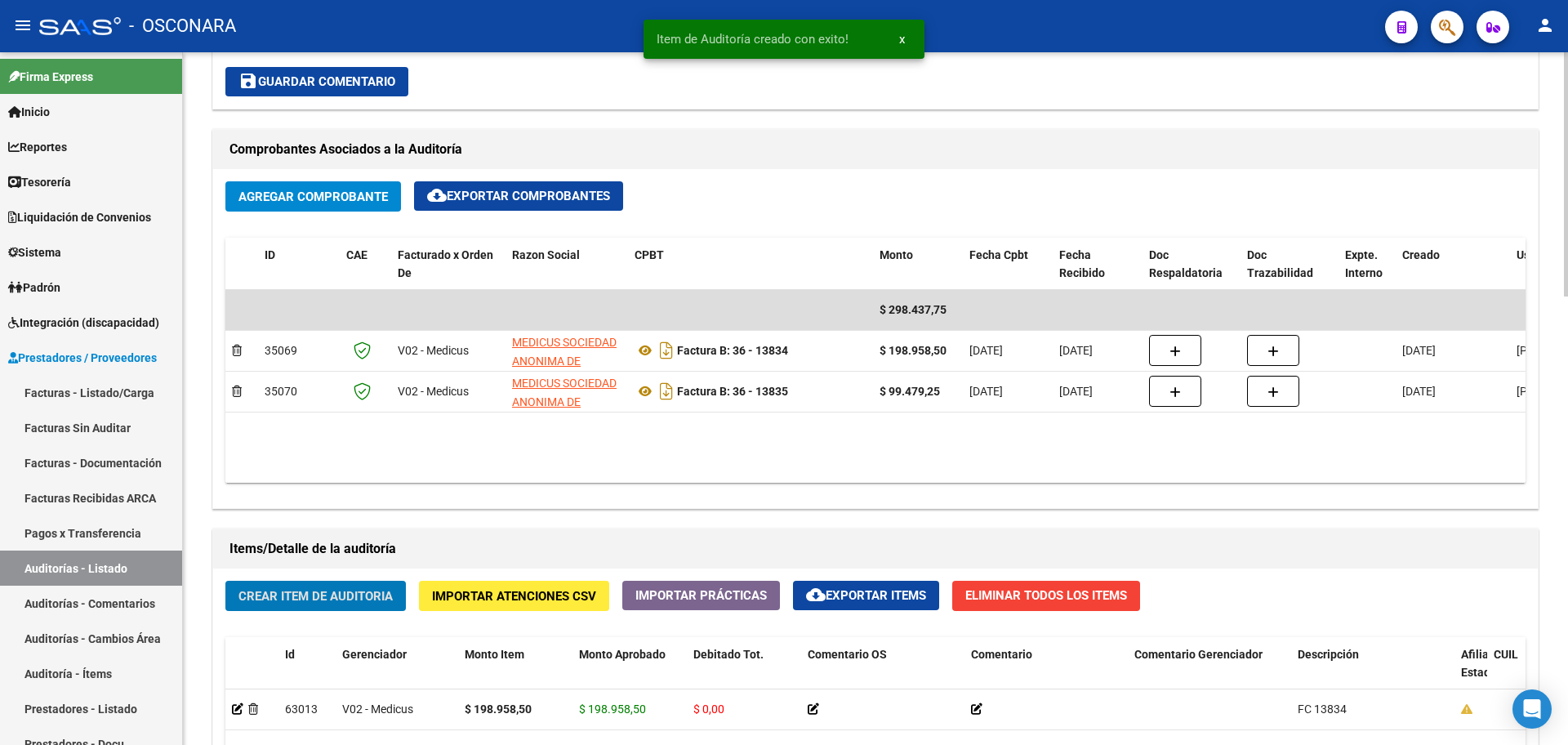
scroll to position [715, 0]
click at [370, 599] on span "Crear Item de Auditoria" at bounding box center [315, 597] width 154 height 15
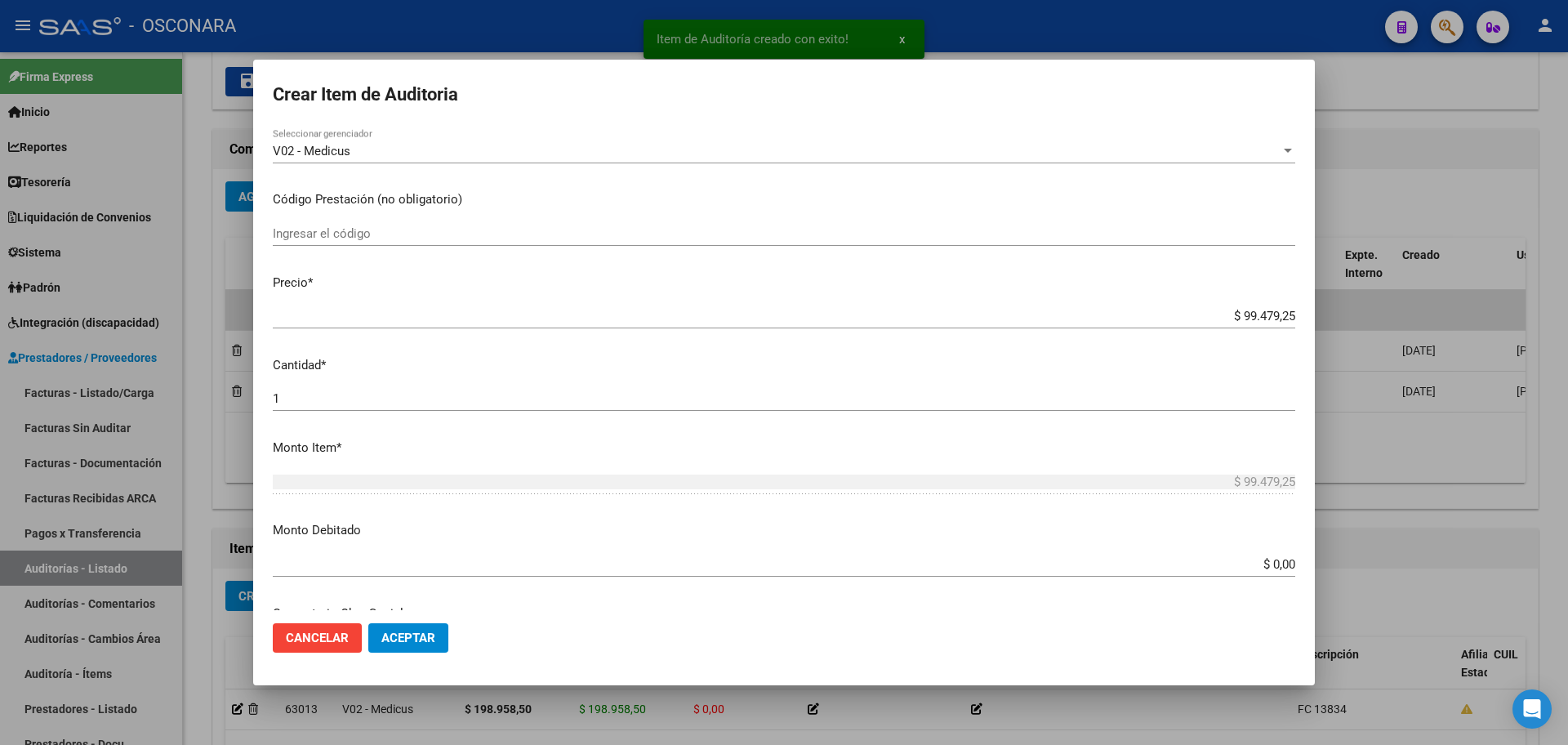
scroll to position [204, 0]
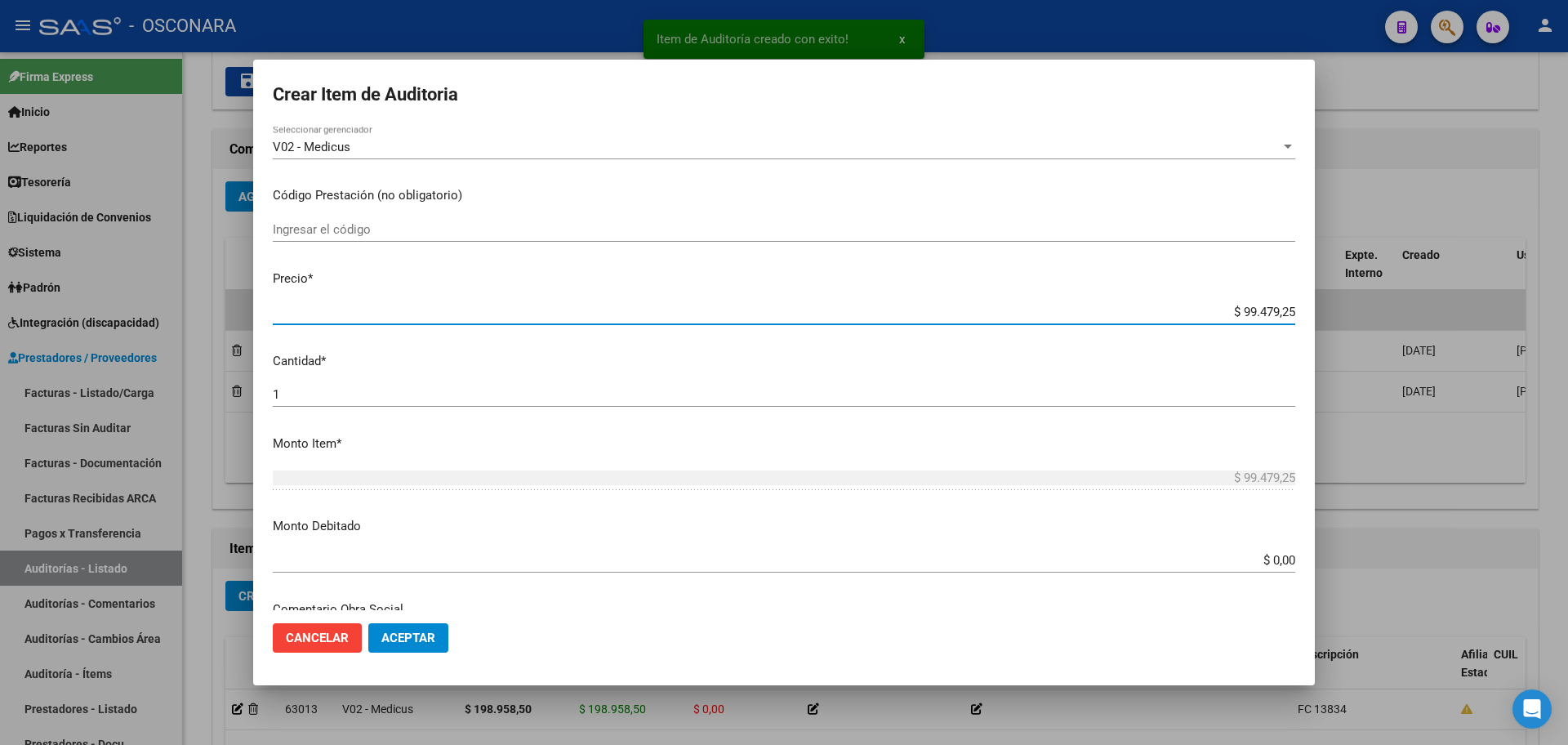
drag, startPoint x: 1227, startPoint y: 310, endPoint x: 1422, endPoint y: 307, distance: 195.0
click at [1422, 306] on div "Item de Auditoría creado con exito! x Crear Item de Auditoria Nro Documento CUI…" at bounding box center [784, 372] width 1568 height 745
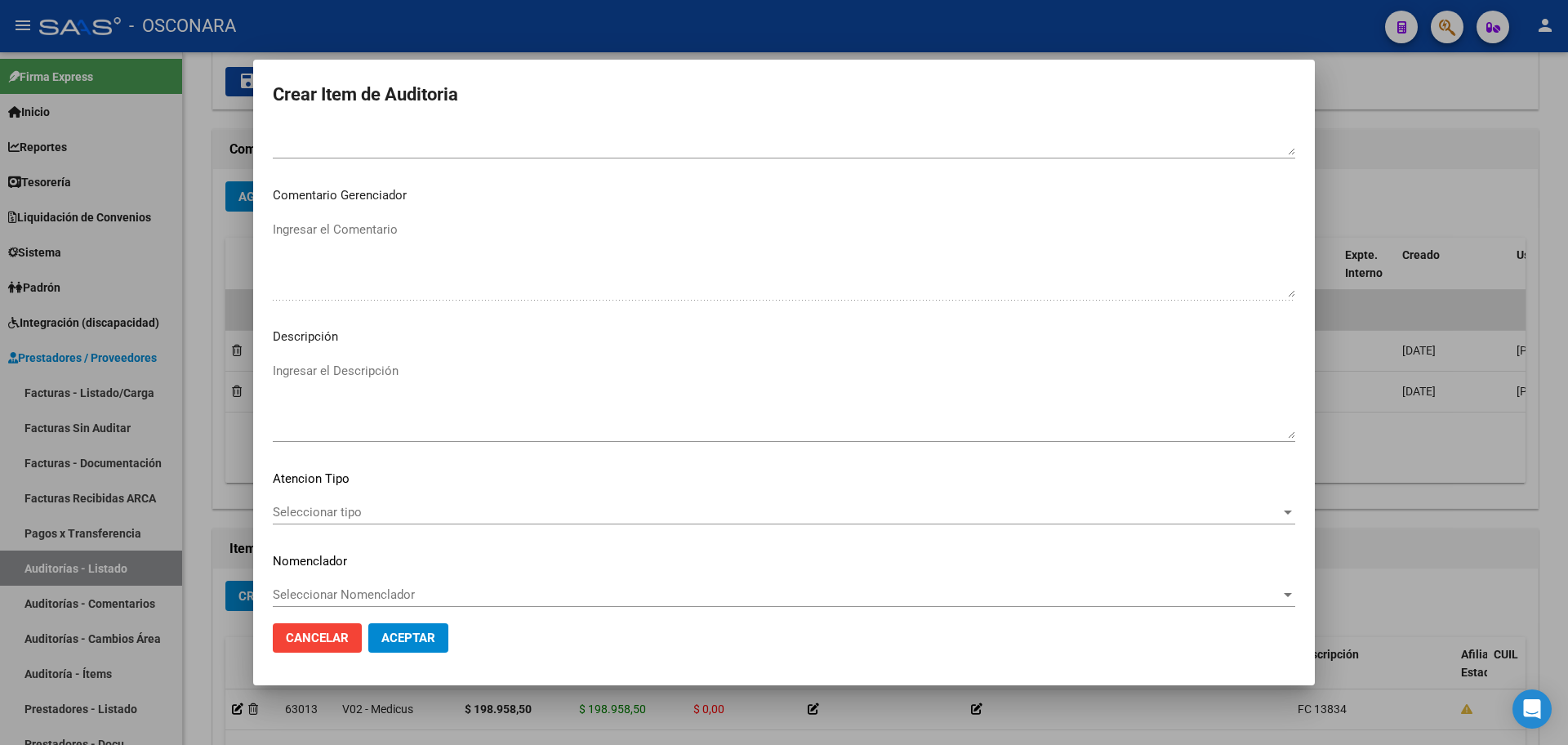
scroll to position [913, 0]
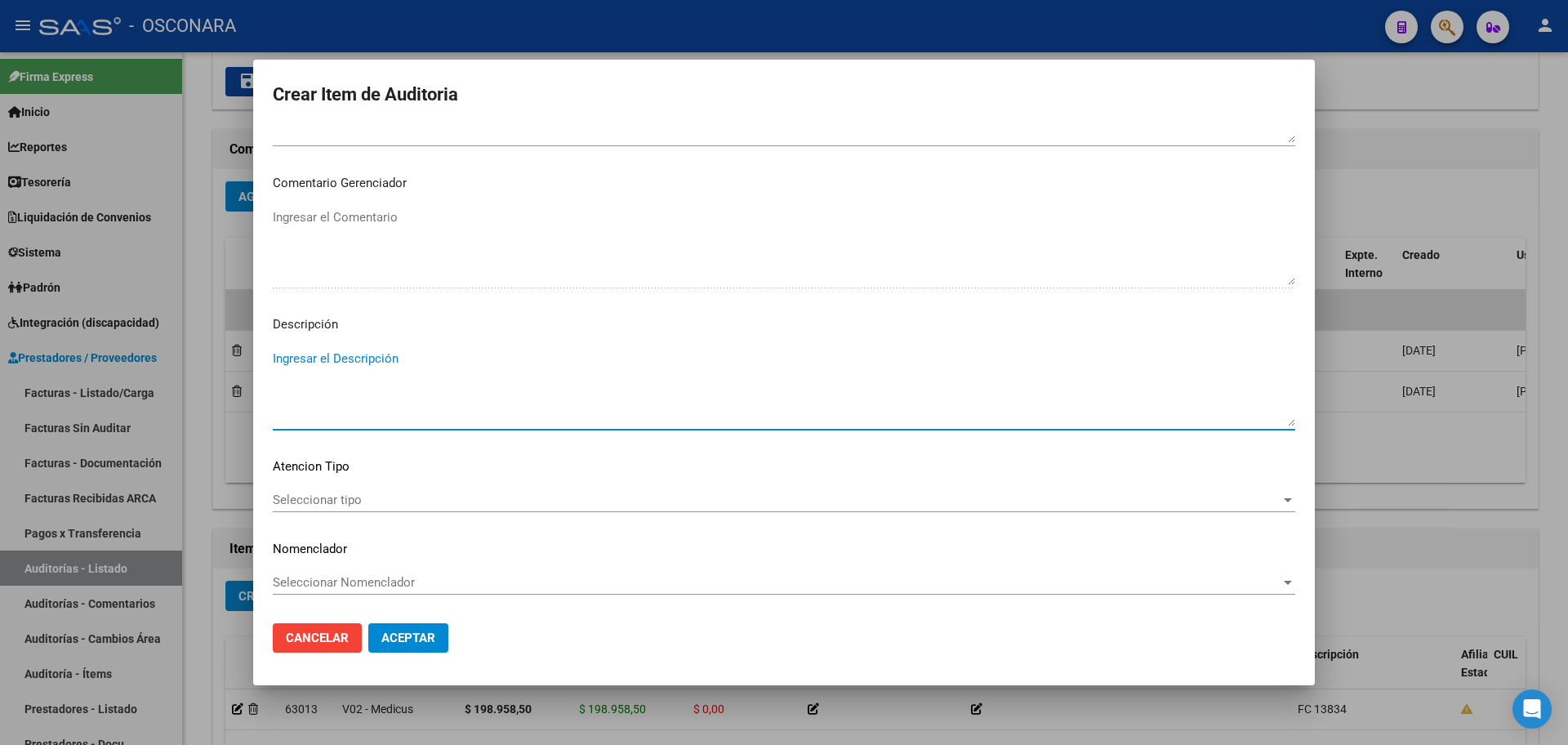
click at [744, 379] on textarea "Ingresar el Descripción" at bounding box center [784, 388] width 1022 height 77
type textarea "FC 13835"
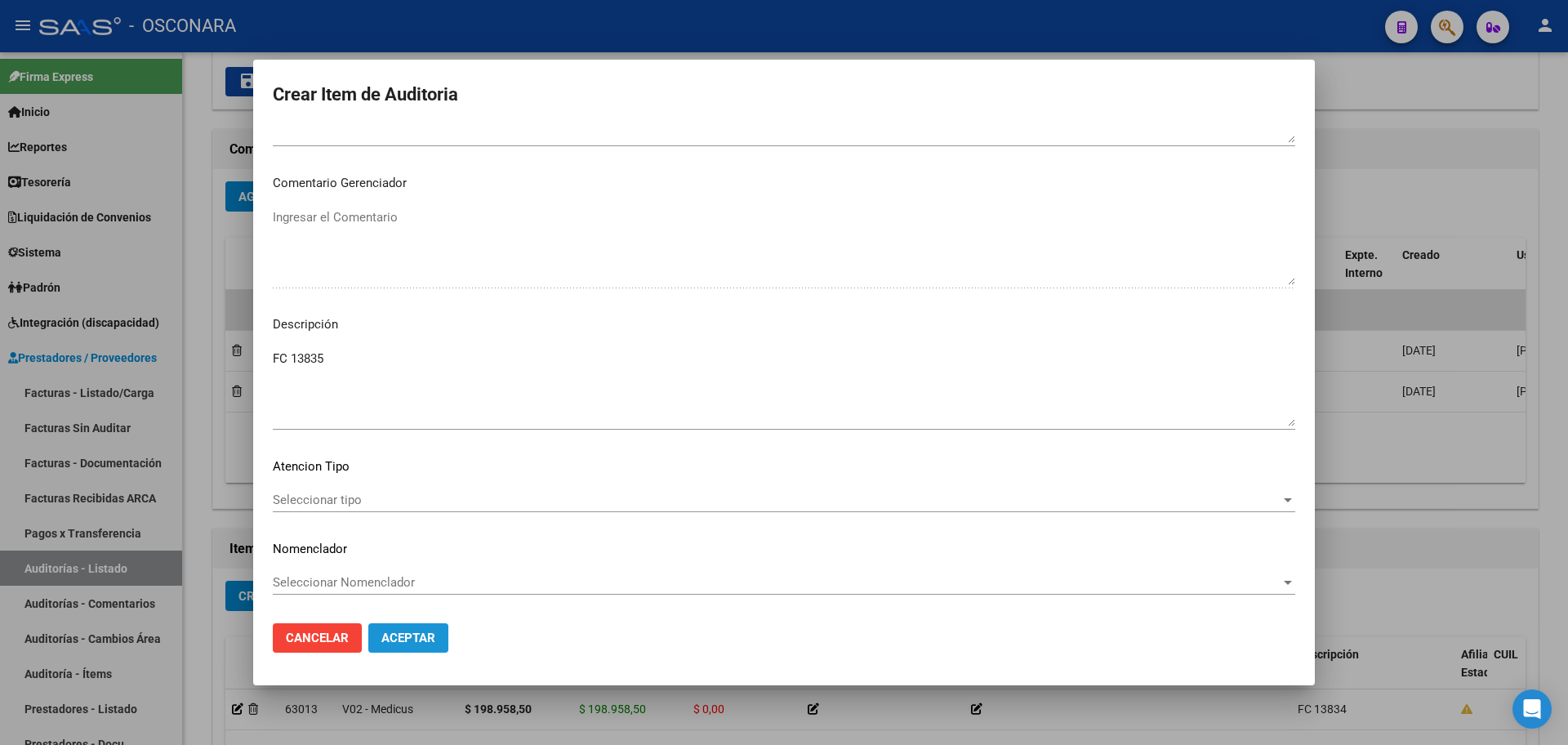
click at [430, 643] on span "Aceptar" at bounding box center [408, 637] width 54 height 15
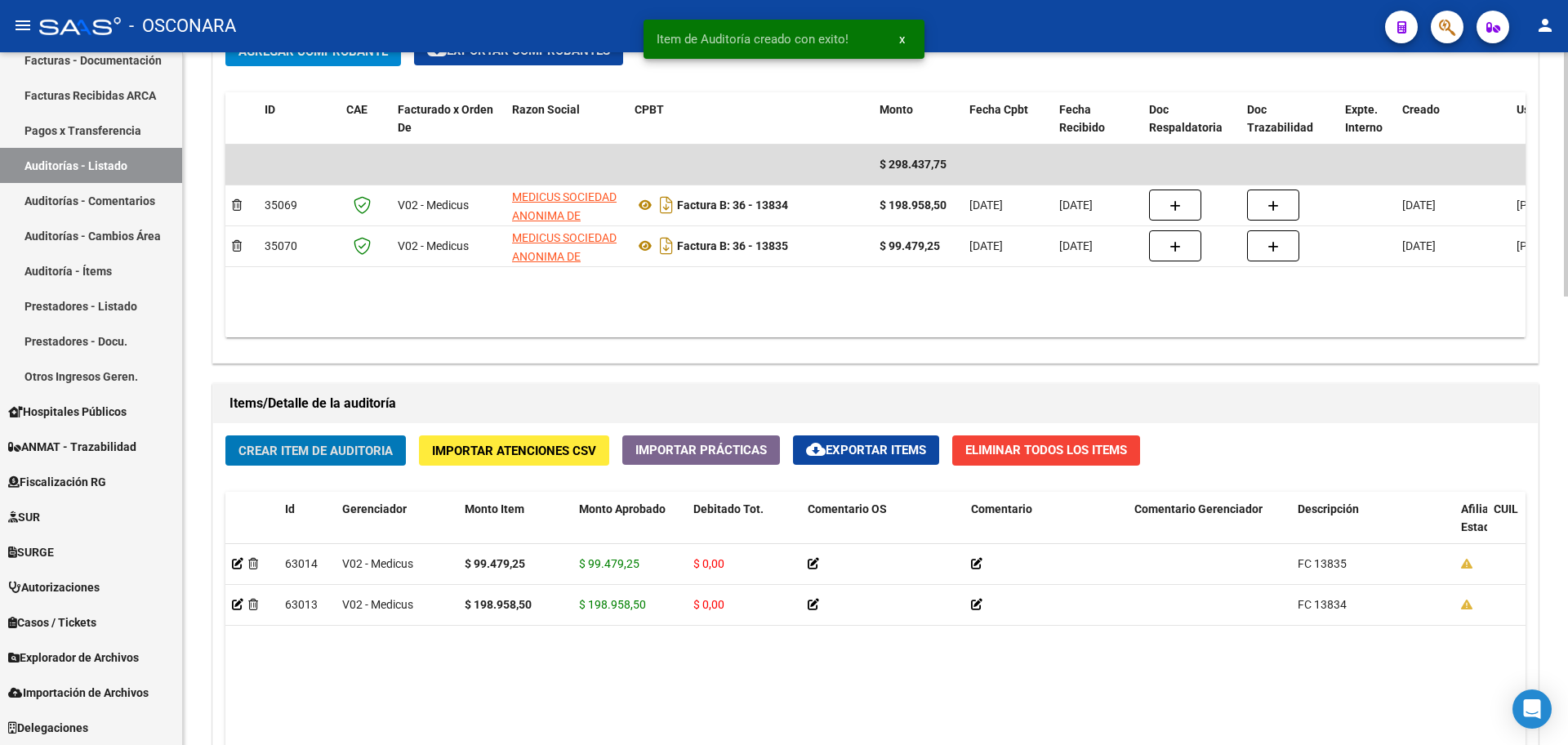
scroll to position [1270, 0]
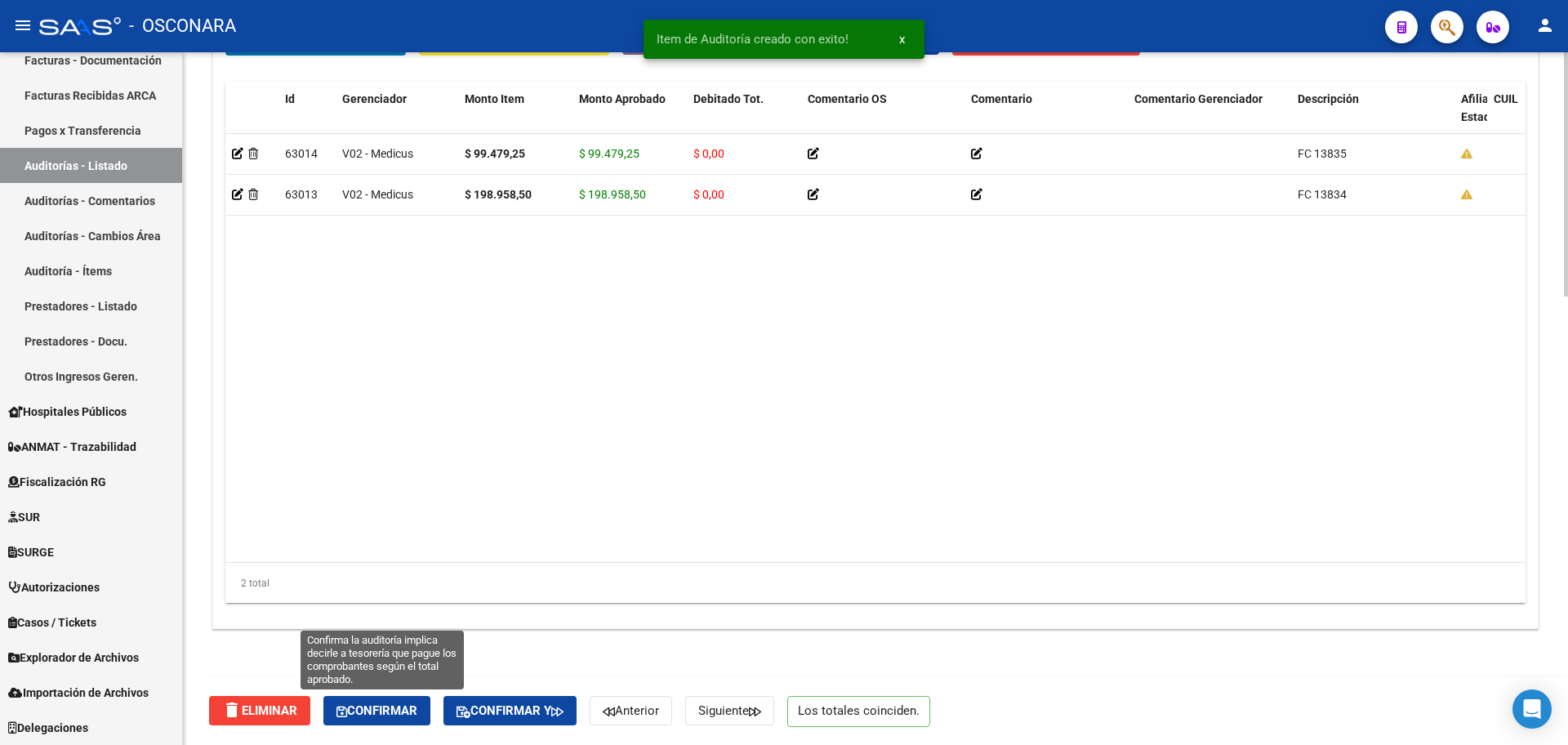
click at [421, 698] on button "Confirmar" at bounding box center [376, 711] width 107 height 30
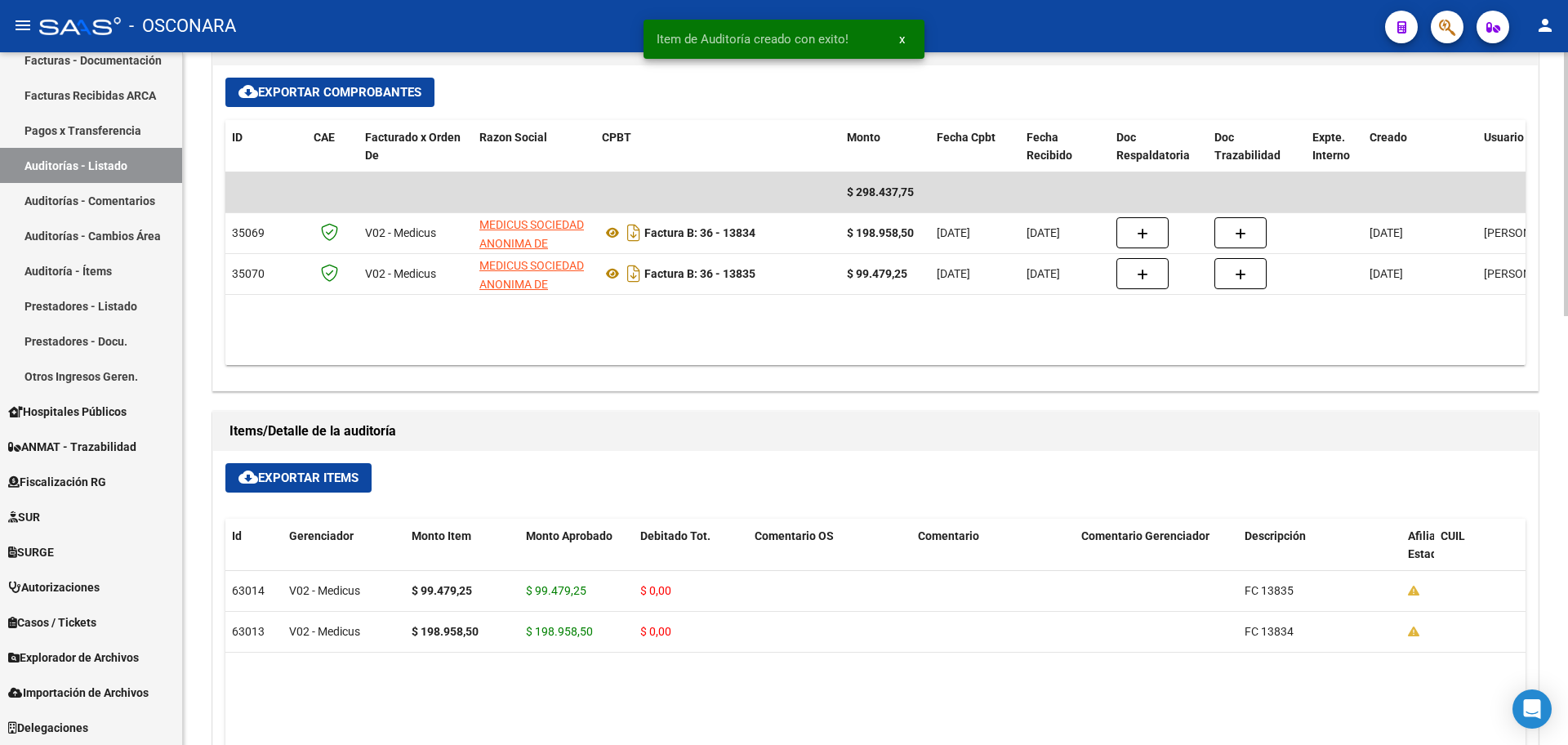
type input "202509"
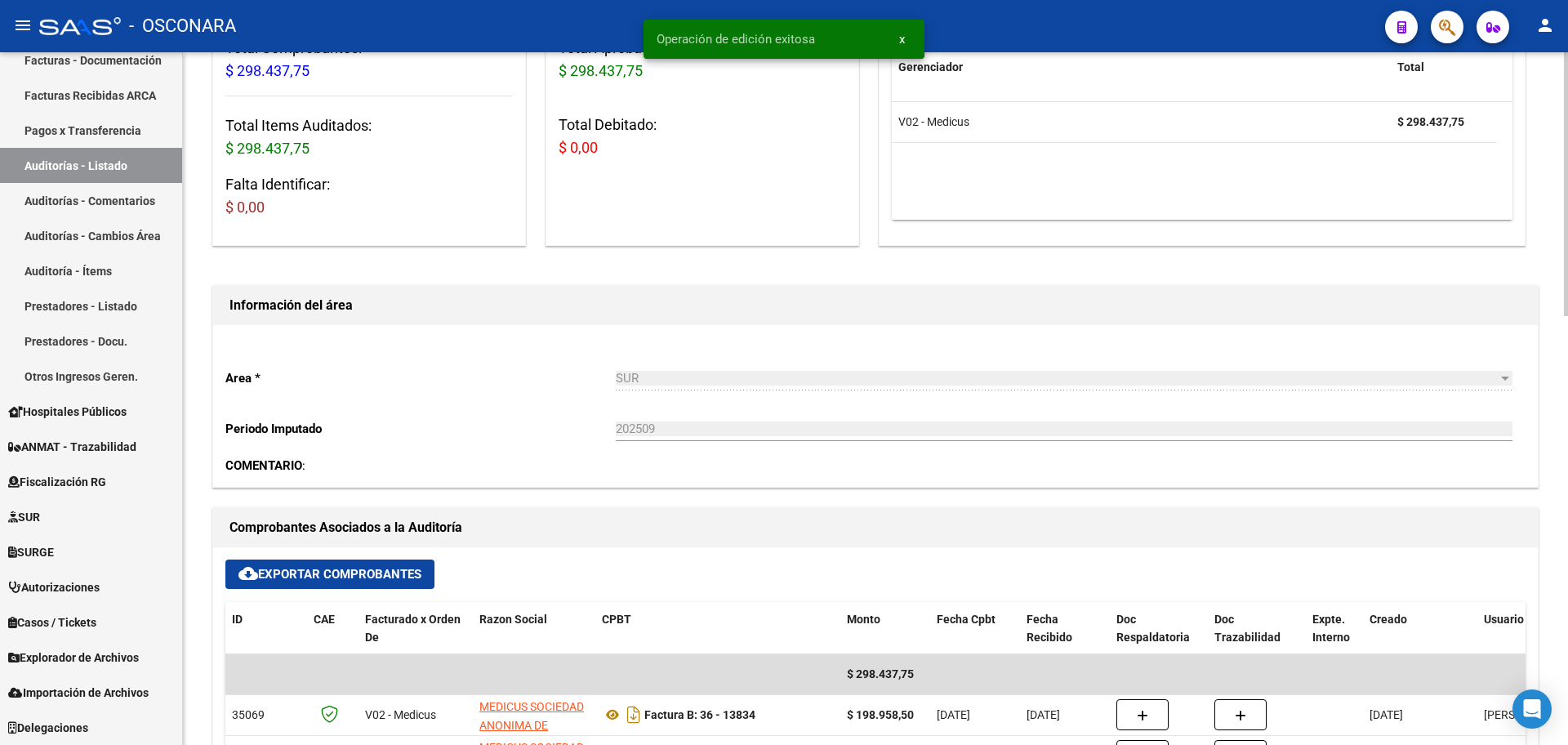
scroll to position [0, 0]
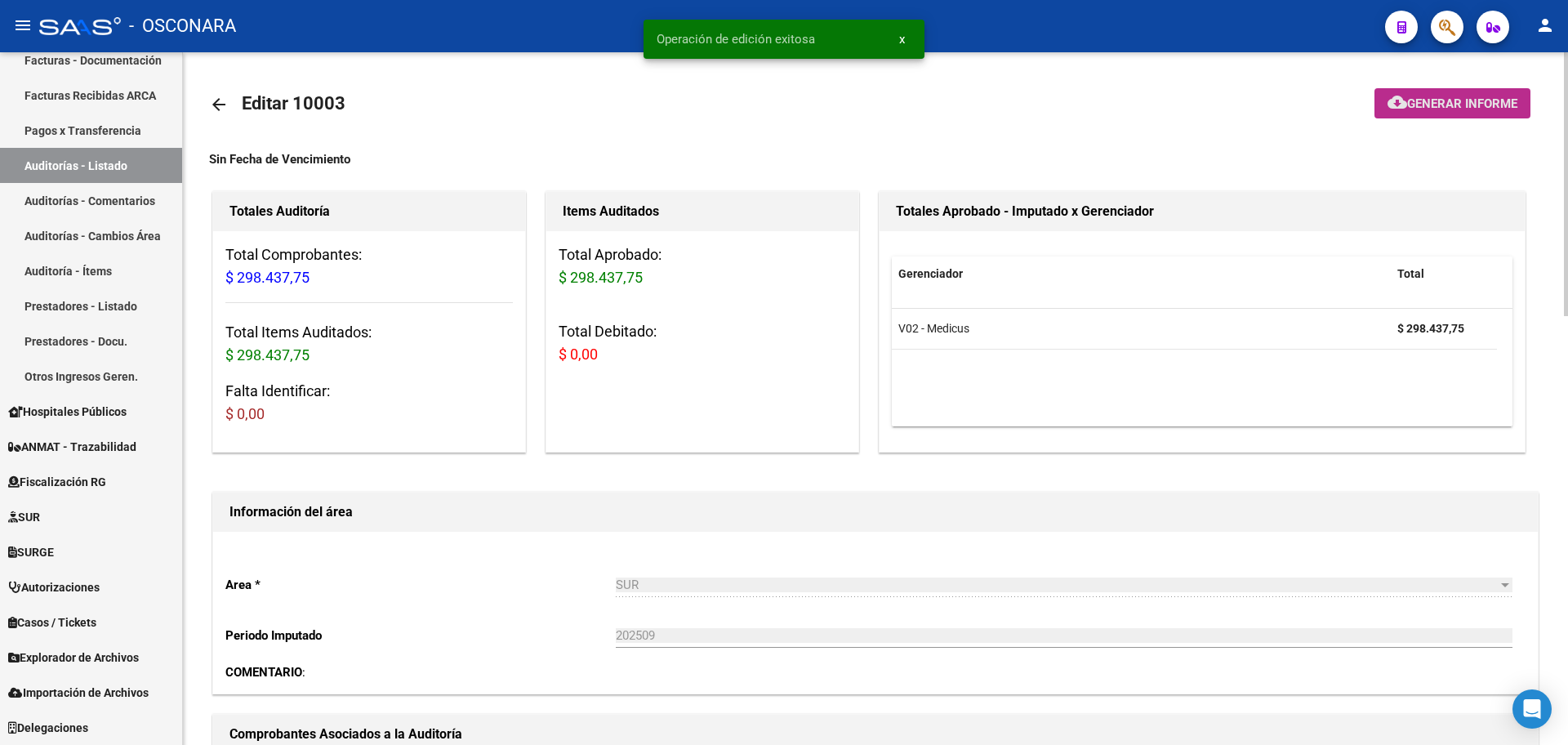
click at [1409, 88] on button "cloud_download Generar informe" at bounding box center [1452, 103] width 156 height 31
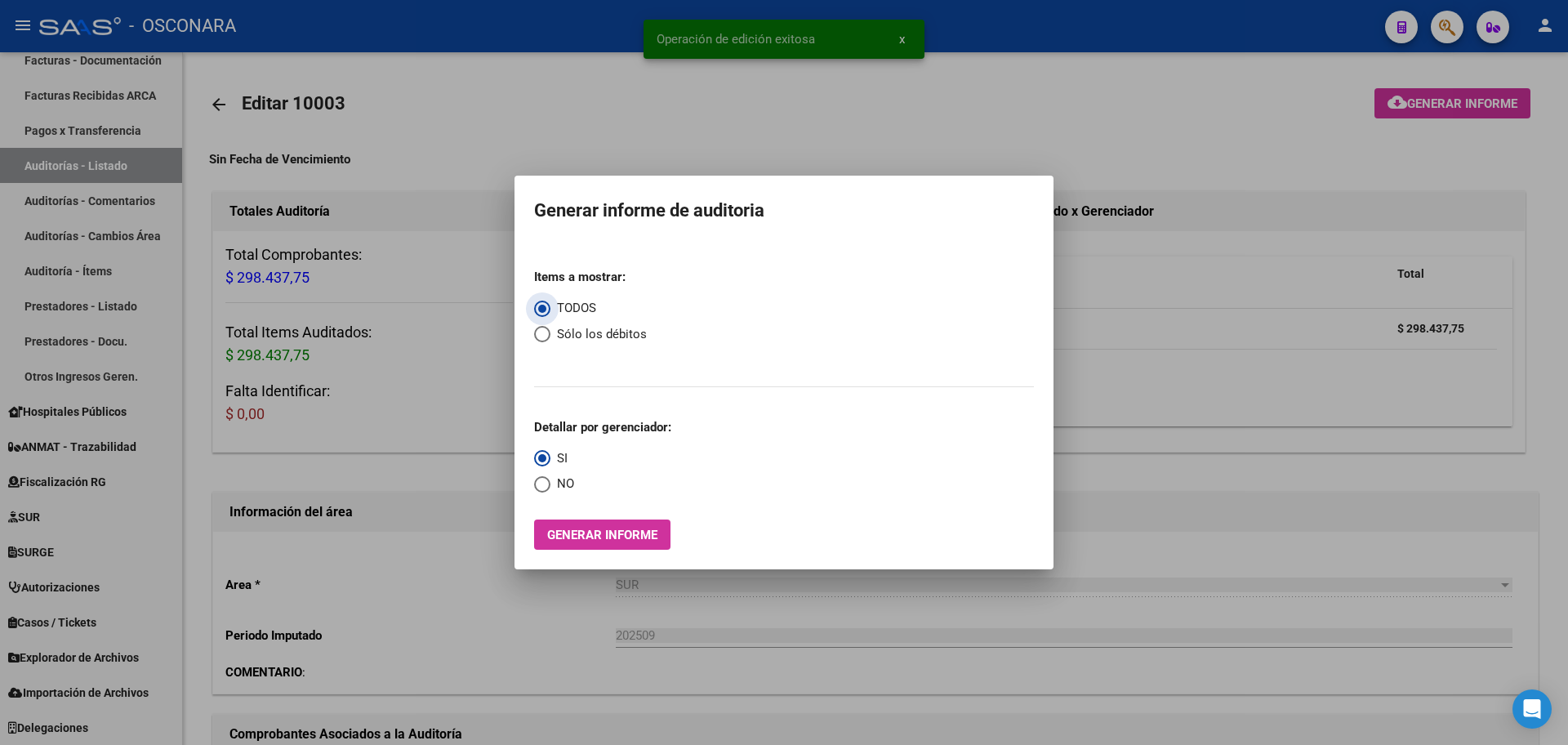
click at [655, 523] on button "Generar informe" at bounding box center [602, 534] width 136 height 31
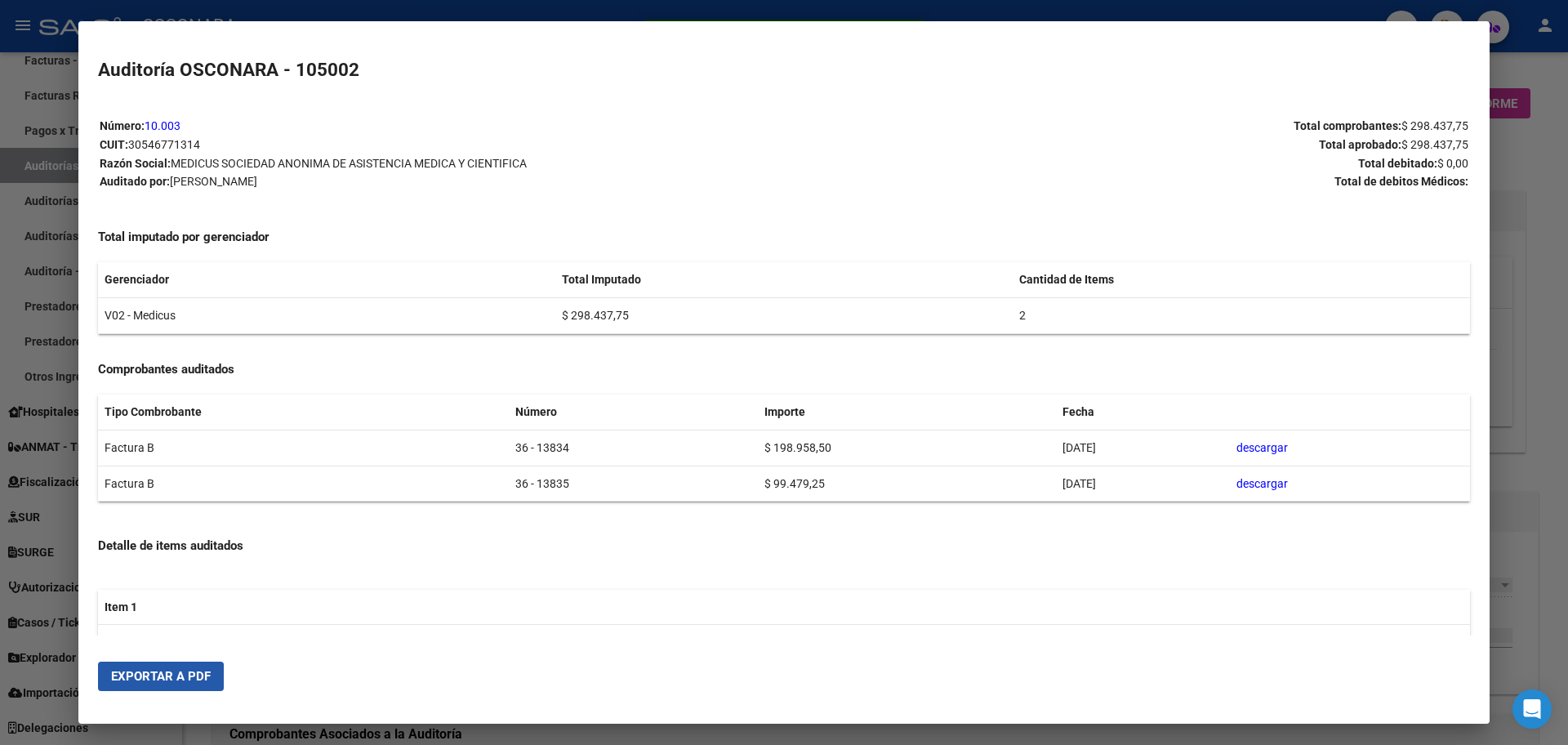
click at [159, 677] on span "Exportar a PDF" at bounding box center [161, 676] width 99 height 15
